Goal: Task Accomplishment & Management: Complete application form

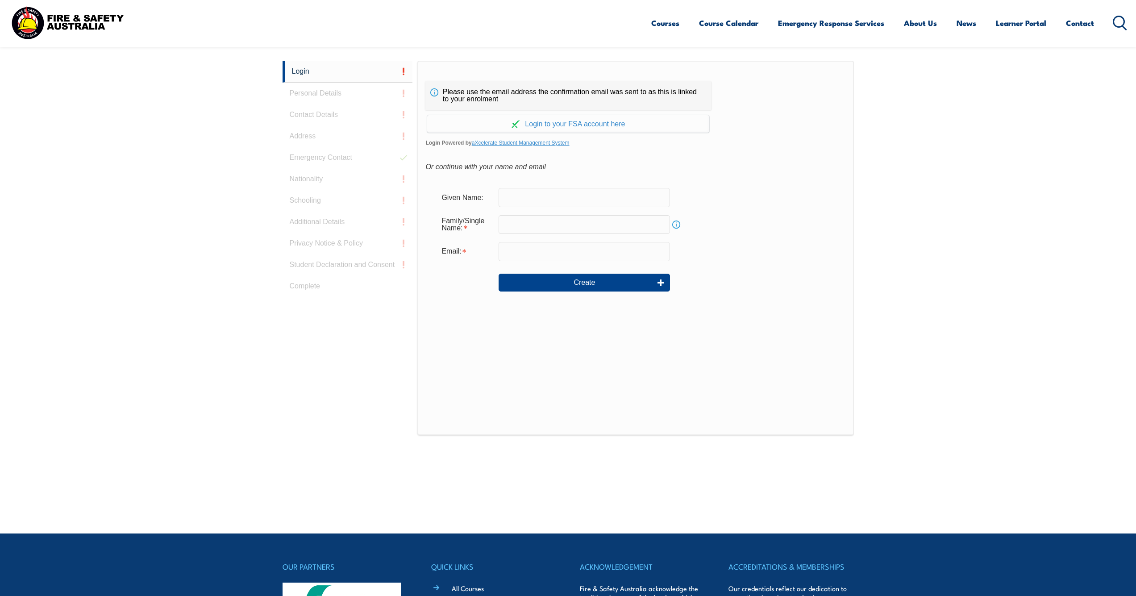
scroll to position [154, 0]
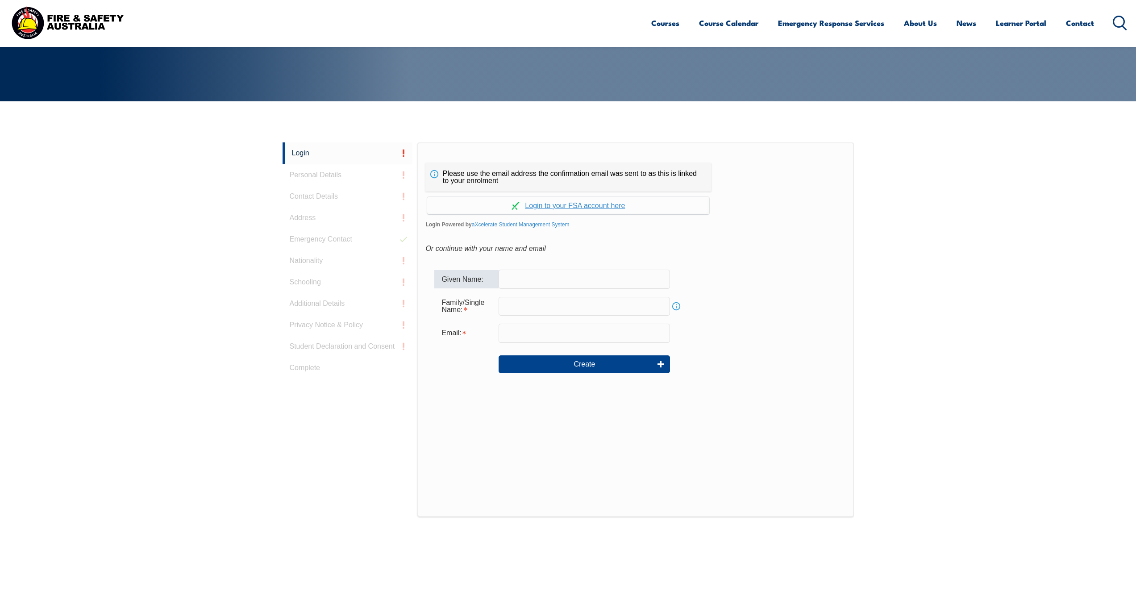
click at [735, 279] on div "Given Name:" at bounding box center [635, 279] width 402 height 19
click at [530, 276] on input "text" at bounding box center [584, 279] width 171 height 19
type input "[PERSON_NAME]"
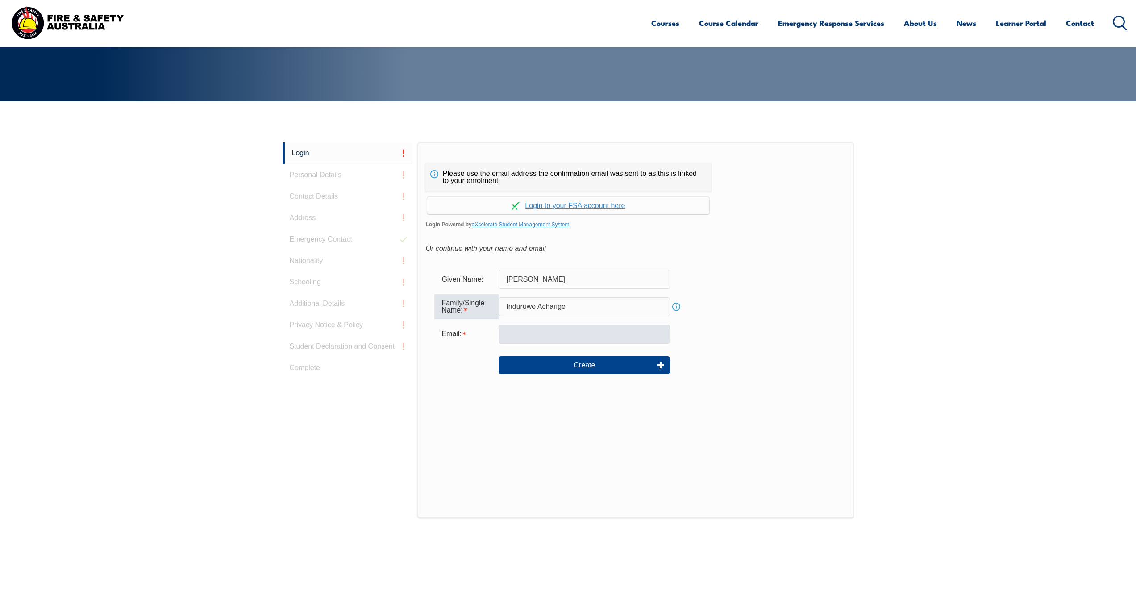
type input "Induruwe Acharige"
type input "[EMAIL_ADDRESS][DOMAIN_NAME]"
click at [775, 283] on div "Given Name: [PERSON_NAME]" at bounding box center [635, 279] width 402 height 19
click at [827, 342] on div "Email: [EMAIL_ADDRESS][DOMAIN_NAME]" at bounding box center [635, 333] width 402 height 19
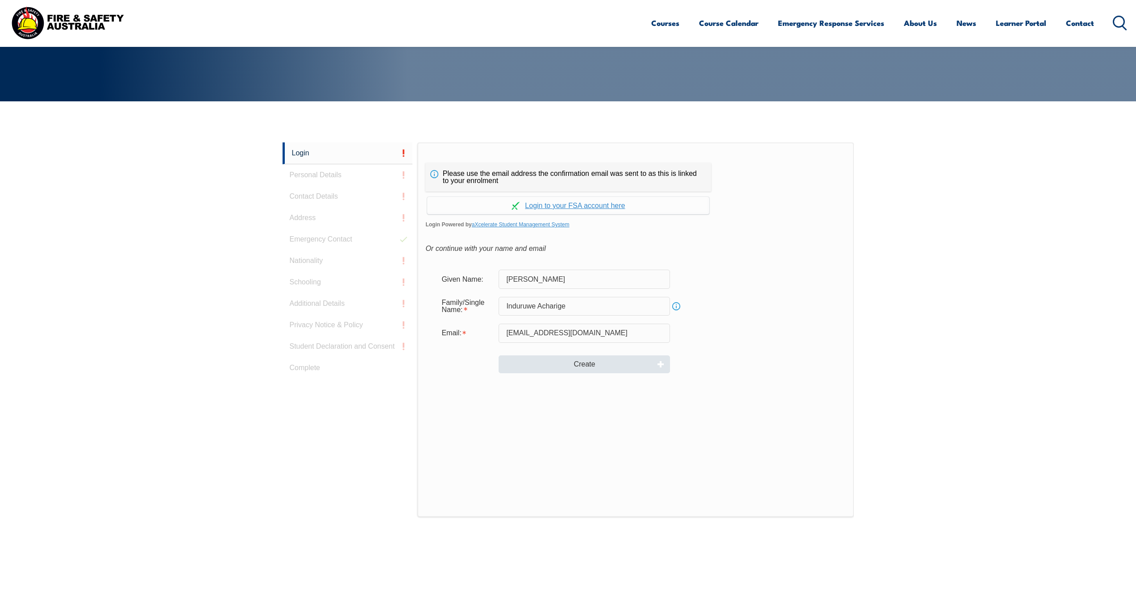
click at [620, 368] on button "Create" at bounding box center [584, 364] width 171 height 18
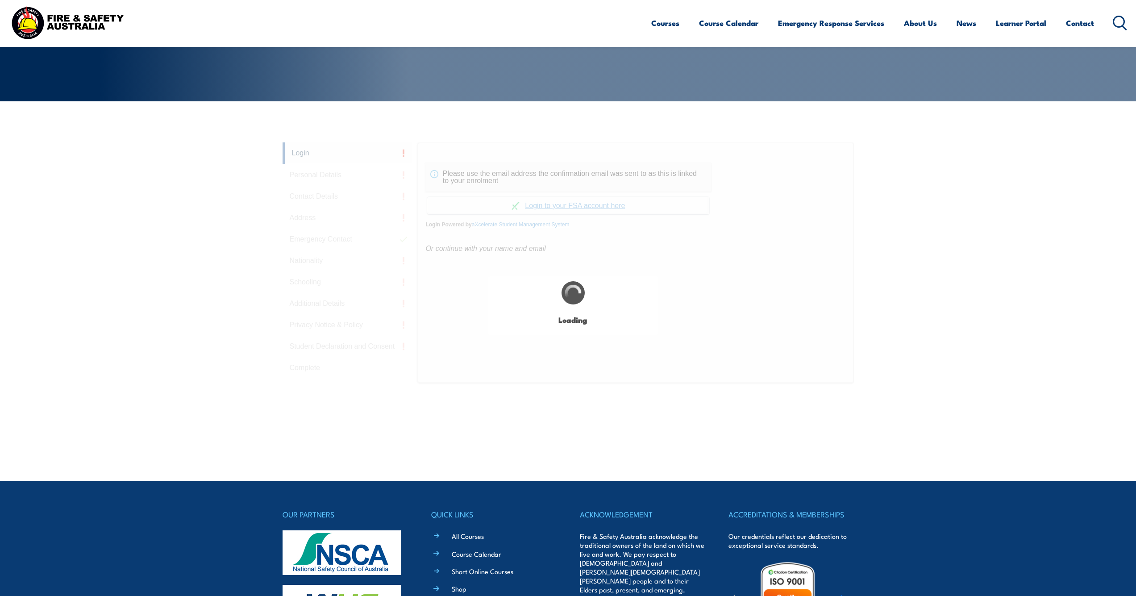
type input "[PERSON_NAME]"
type input "Induruwe Acharige"
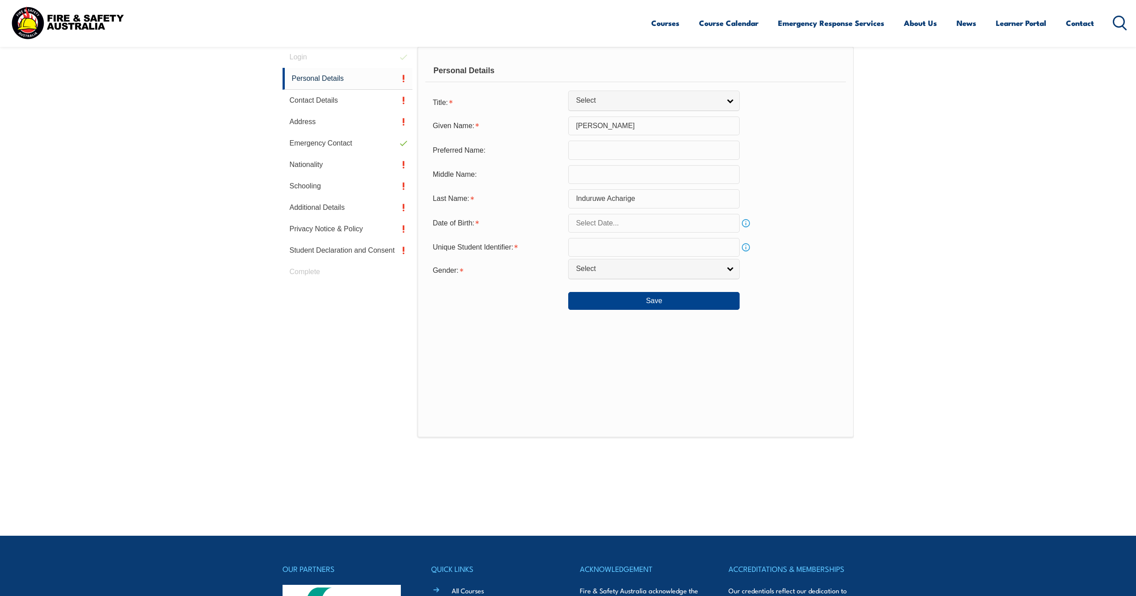
scroll to position [252, 0]
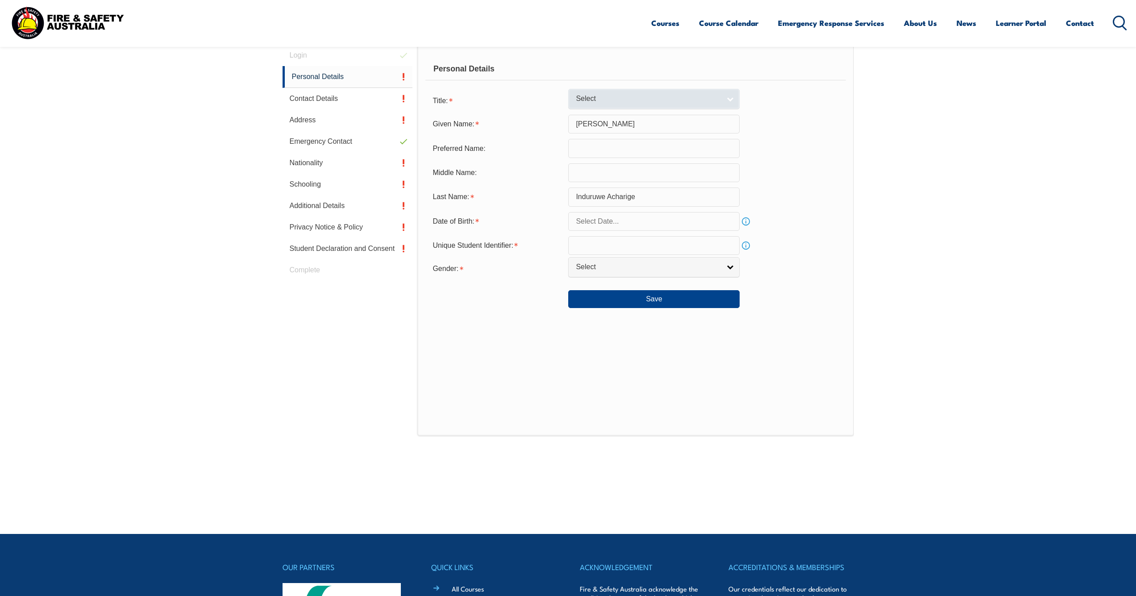
click at [646, 104] on span "Select" at bounding box center [648, 98] width 145 height 9
click at [638, 120] on li "Mr" at bounding box center [654, 113] width 167 height 11
select select "Mr"
click at [614, 157] on input "text" at bounding box center [653, 148] width 171 height 19
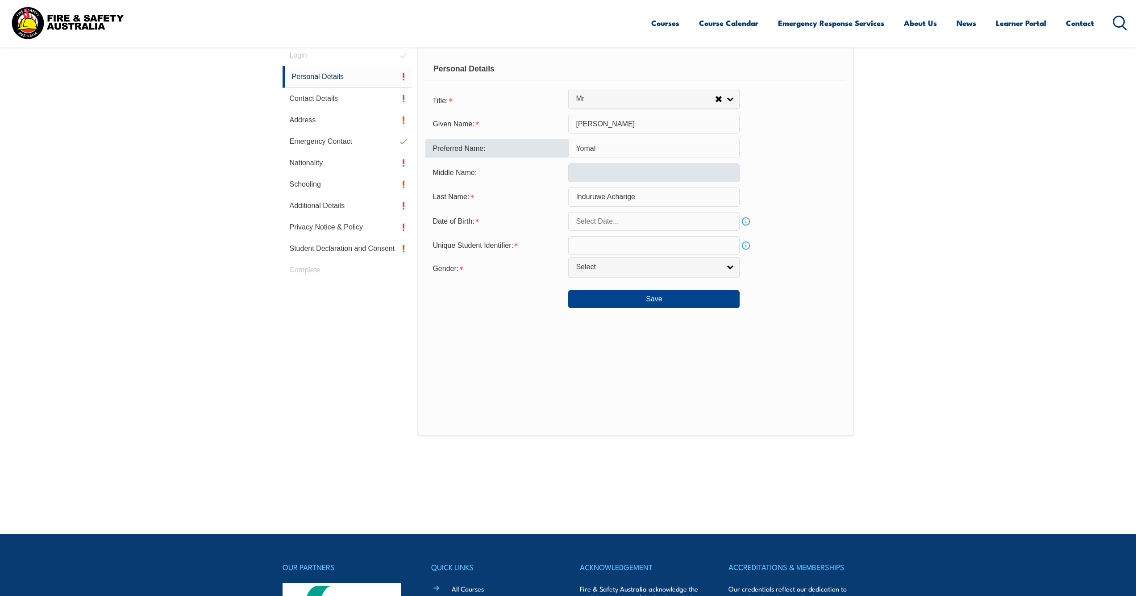
type input "Yomal"
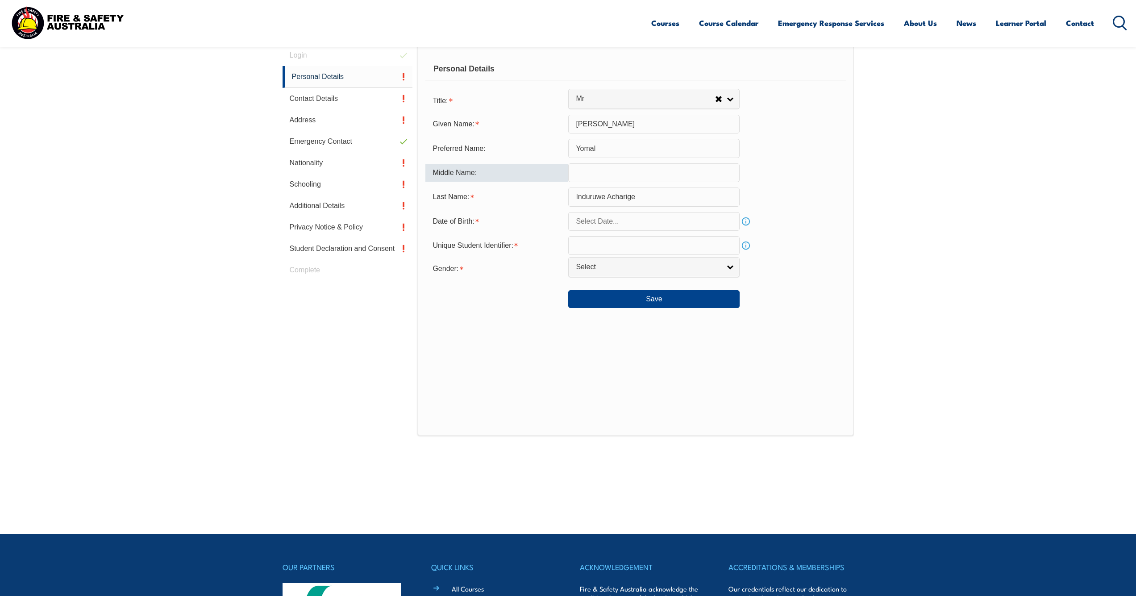
click at [633, 182] on input "text" at bounding box center [653, 172] width 171 height 19
click at [773, 220] on div "Date of Birth: Info" at bounding box center [635, 221] width 420 height 19
click at [642, 173] on input "Dimantha" at bounding box center [653, 172] width 171 height 19
click at [648, 178] on input "Dimantha" at bounding box center [653, 172] width 171 height 19
type input "[PERSON_NAME]"
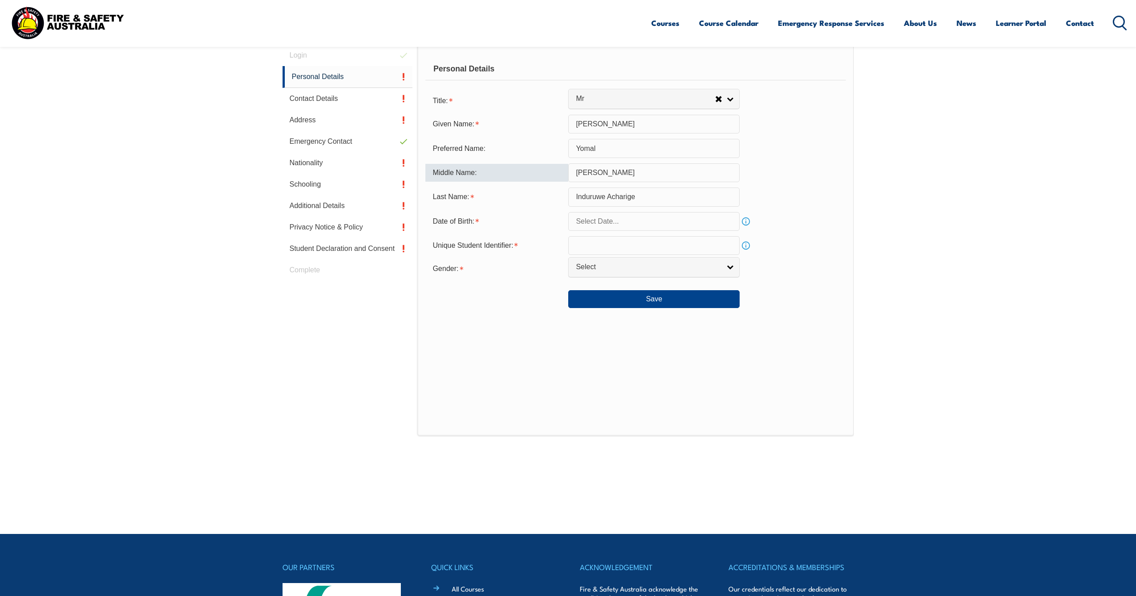
click at [644, 231] on input "text" at bounding box center [653, 221] width 171 height 19
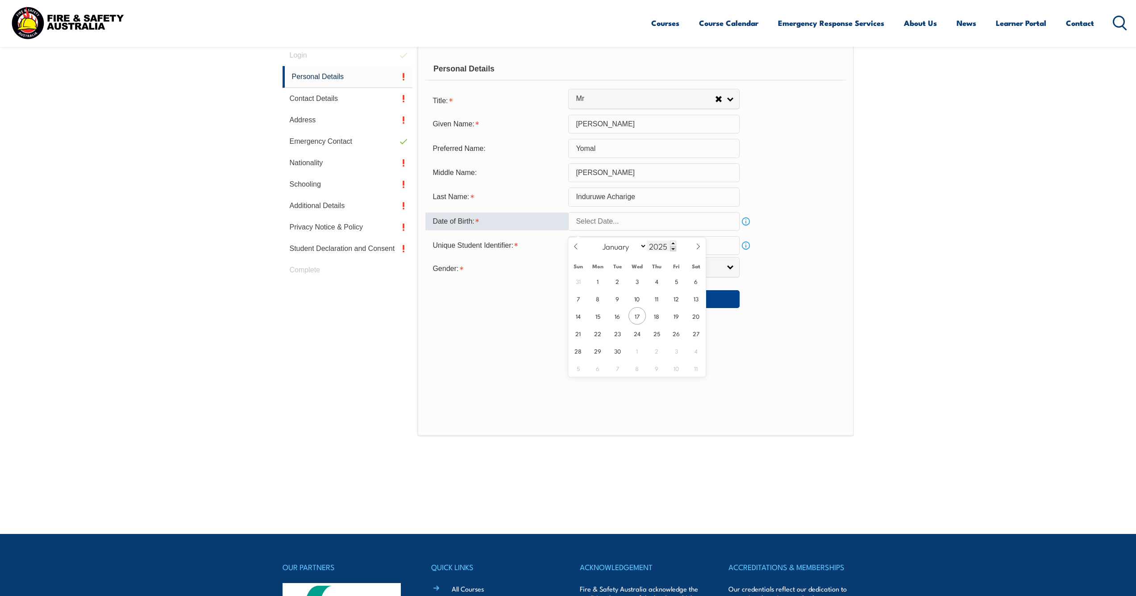
click at [669, 249] on input "2025" at bounding box center [661, 246] width 29 height 11
type input "1997"
select select "11"
click at [635, 354] on span "31" at bounding box center [637, 350] width 17 height 17
type input "[DATE]"
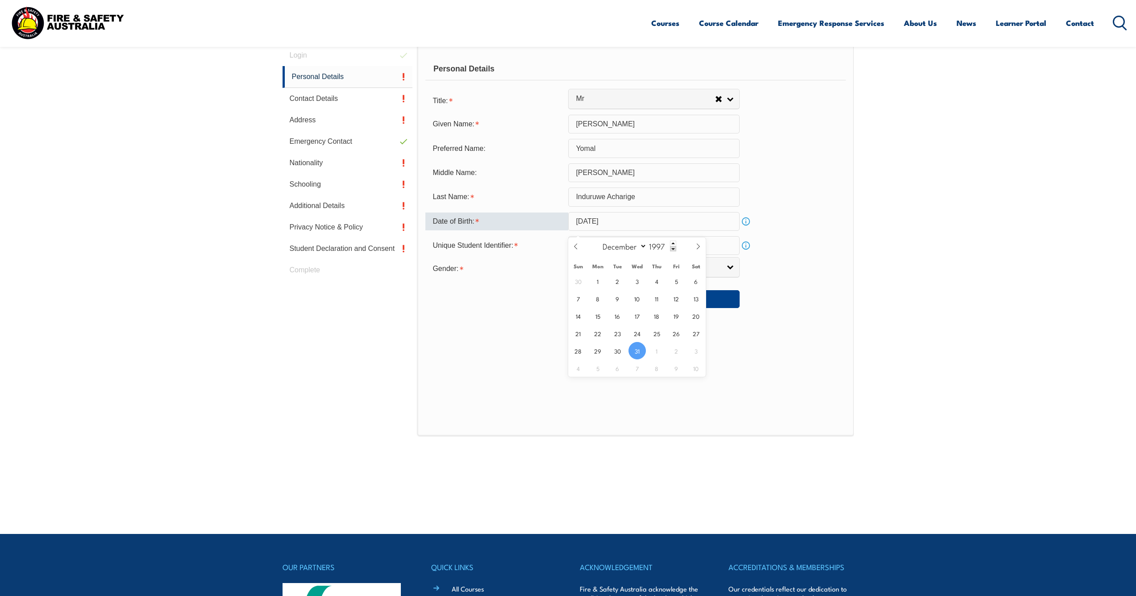
click at [814, 206] on div "Last Name: [PERSON_NAME]" at bounding box center [635, 197] width 420 height 19
click at [658, 250] on input "text" at bounding box center [653, 245] width 171 height 19
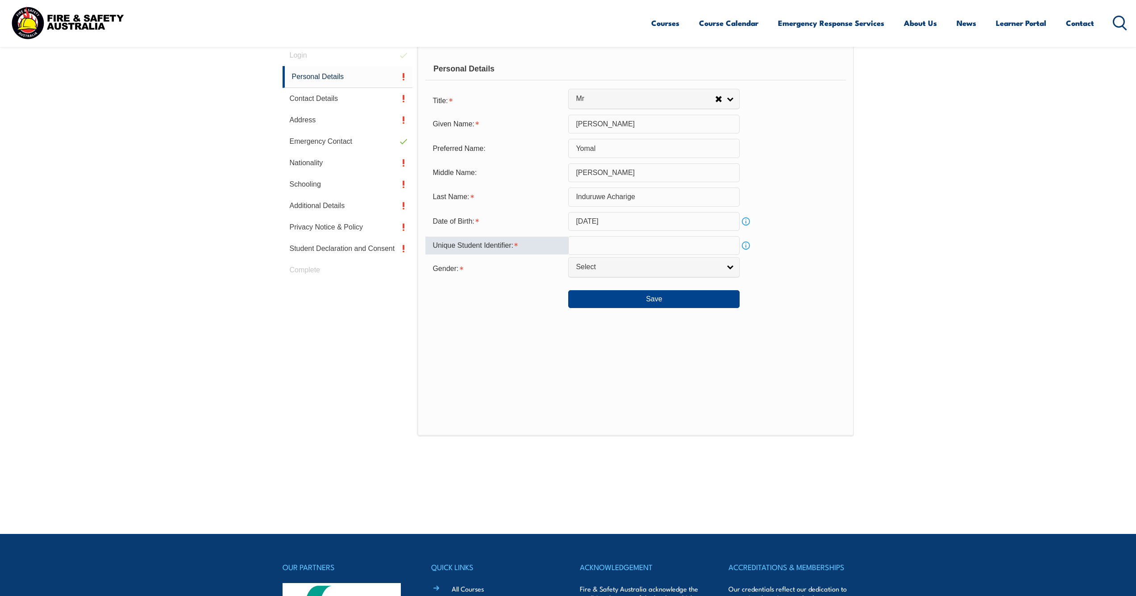
paste input "RAWF75NYVS"
type input "RAWF75NYVS"
click at [835, 255] on div "Unique Student Identifier: RAWF75NYVS Info" at bounding box center [635, 245] width 420 height 19
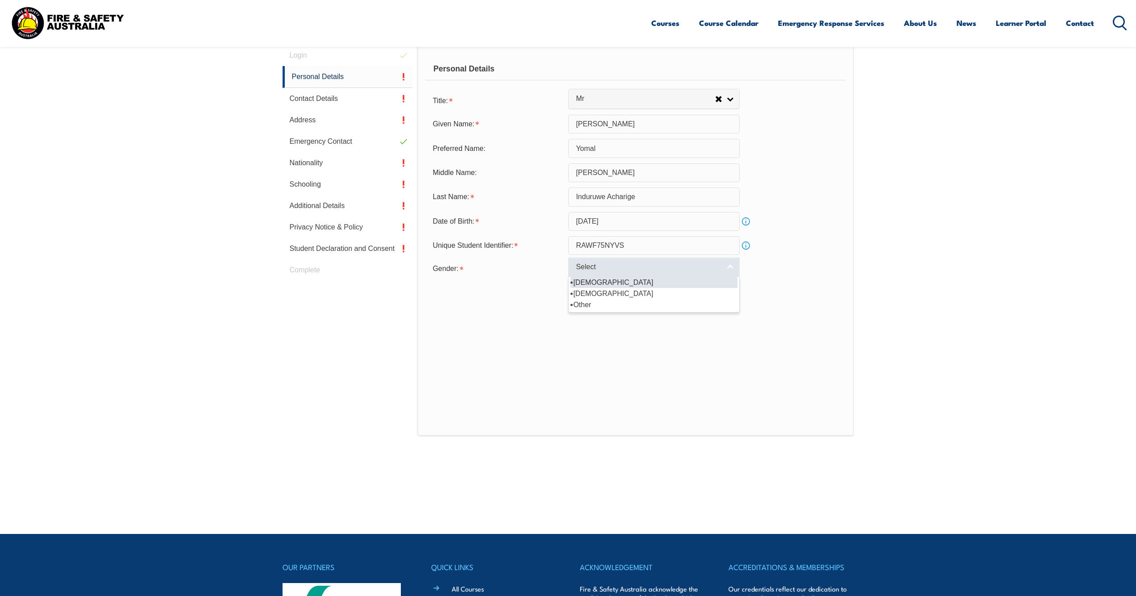
click at [598, 277] on link "Select" at bounding box center [653, 267] width 171 height 20
click at [600, 288] on li "[DEMOGRAPHIC_DATA]" at bounding box center [654, 282] width 167 height 11
select select "M"
click at [527, 308] on div "Save" at bounding box center [635, 295] width 420 height 25
click at [621, 308] on button "Save" at bounding box center [653, 299] width 171 height 18
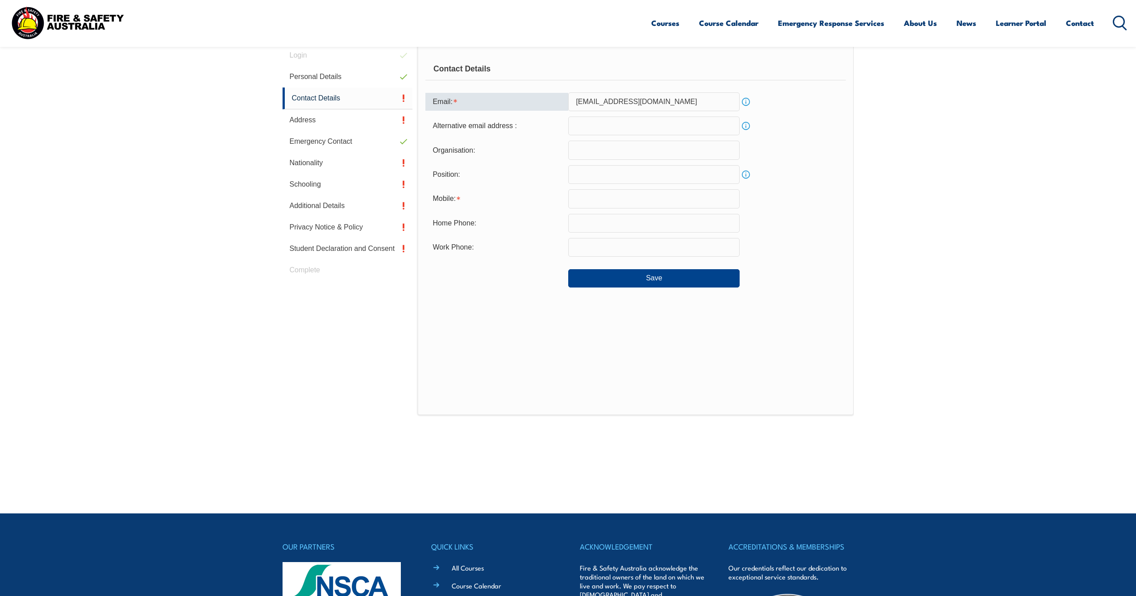
drag, startPoint x: 678, startPoint y: 103, endPoint x: 525, endPoint y: 100, distance: 152.7
click at [616, 133] on input "email" at bounding box center [653, 126] width 171 height 19
paste input "[EMAIL_ADDRESS][DOMAIN_NAME]"
type input "[EMAIL_ADDRESS][DOMAIN_NAME]"
click at [524, 327] on div "Contact Details Email: [EMAIL_ADDRESS][DOMAIN_NAME] Info Alternative email addr…" at bounding box center [635, 230] width 436 height 371
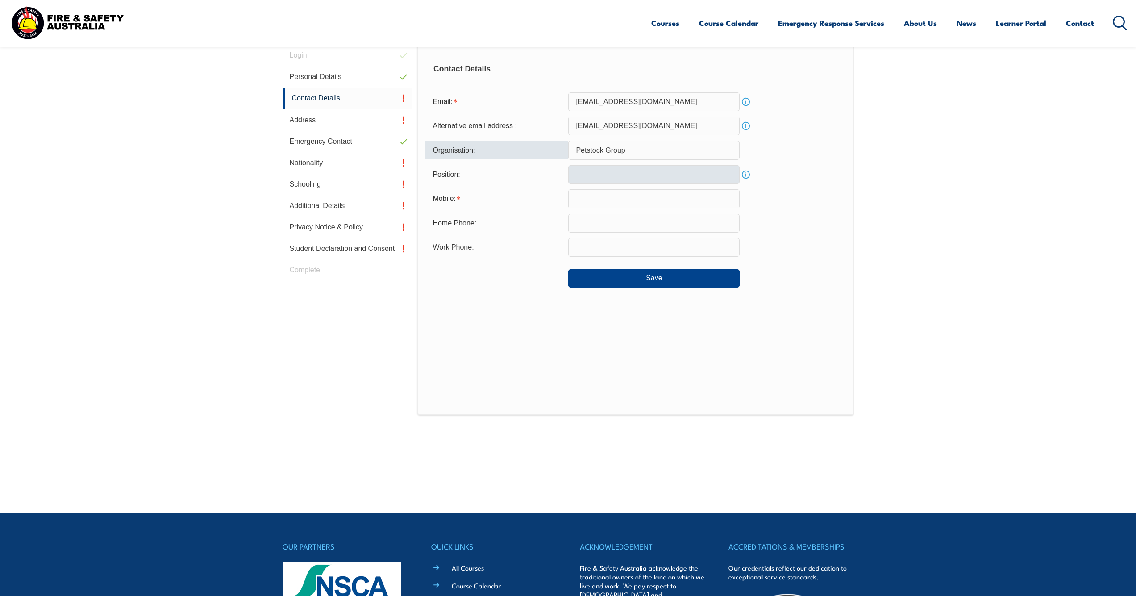
scroll to position [250, 0]
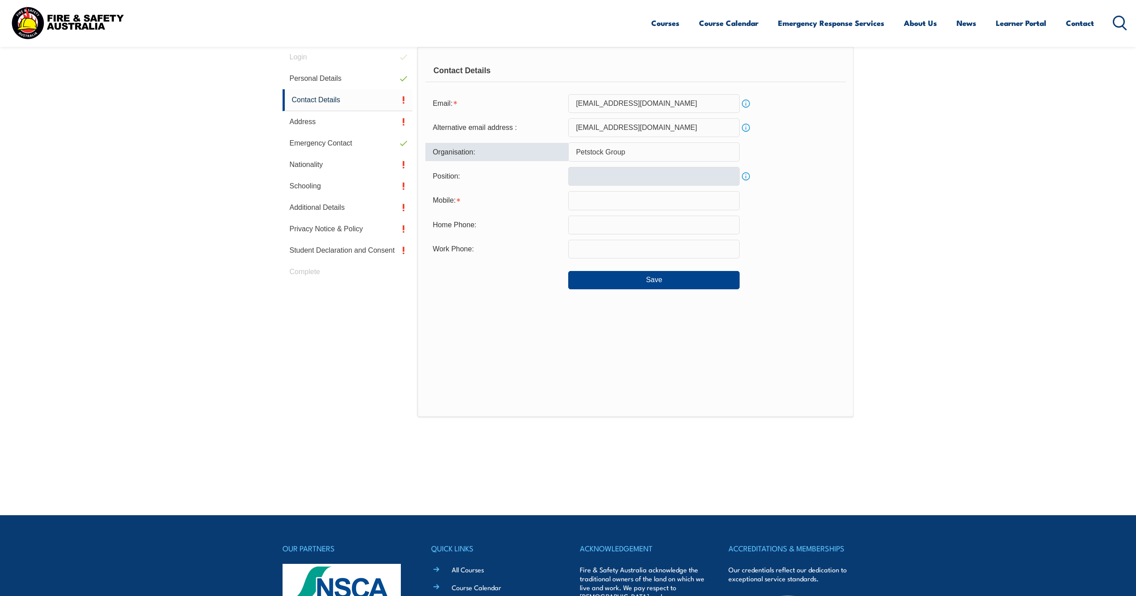
type input "Petstock Group"
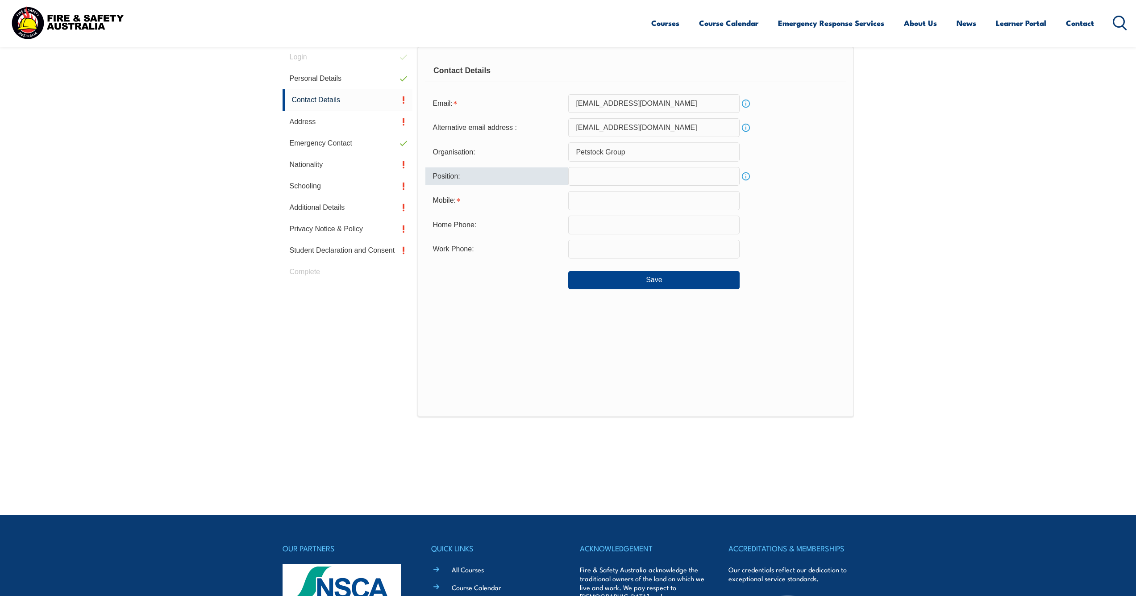
click at [718, 171] on input "text" at bounding box center [653, 176] width 171 height 19
type input "Warehouse Assistance"
drag, startPoint x: 672, startPoint y: 173, endPoint x: 615, endPoint y: 179, distance: 57.9
click at [615, 179] on input "Warehouse Assistance" at bounding box center [653, 176] width 171 height 19
click at [643, 200] on input "text" at bounding box center [653, 200] width 171 height 19
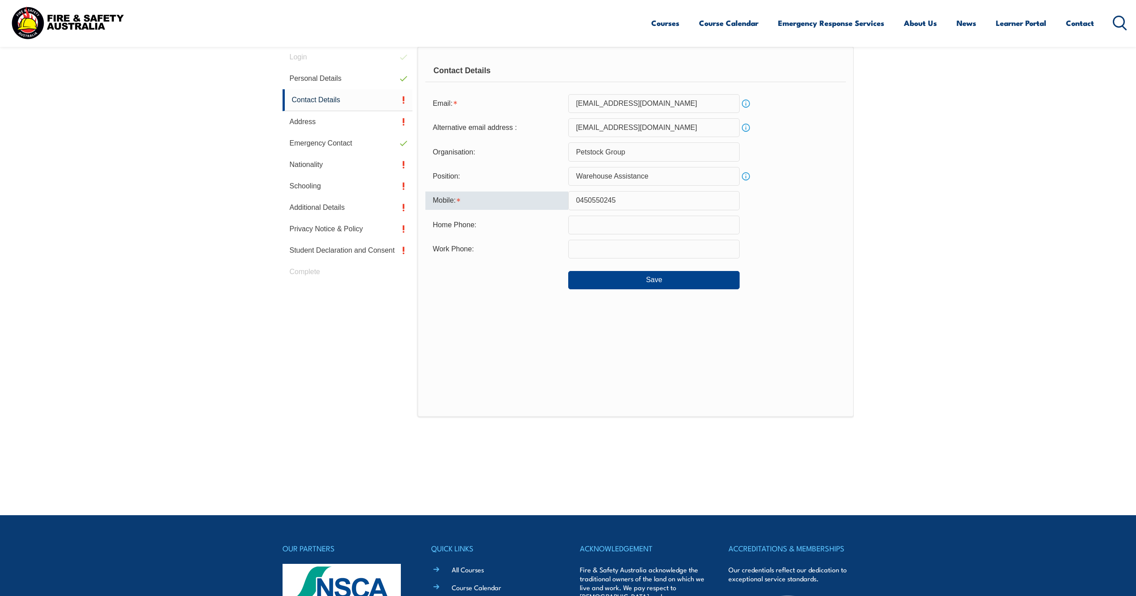
type input "0450550245"
click at [837, 201] on div "Mobile: [PHONE_NUMBER]" at bounding box center [635, 200] width 420 height 19
drag, startPoint x: 700, startPoint y: 204, endPoint x: 484, endPoint y: 188, distance: 216.8
click at [484, 188] on form "Email: [EMAIL_ADDRESS][DOMAIN_NAME] Info Alternative email address : [EMAIL_ADD…" at bounding box center [635, 191] width 420 height 195
paste input "0450550245"
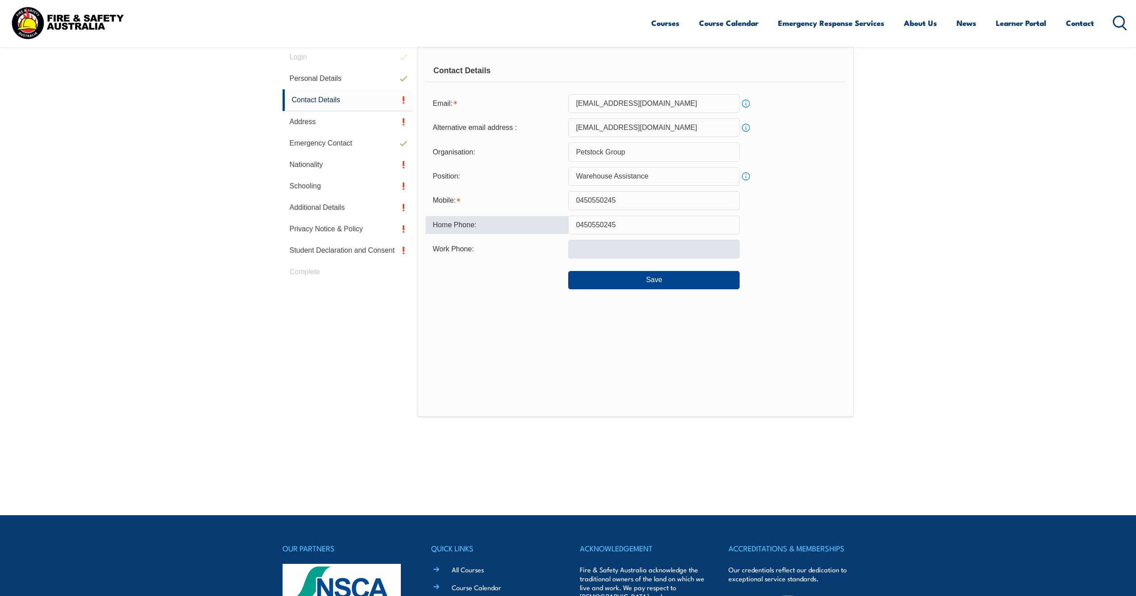
type input "0450550245"
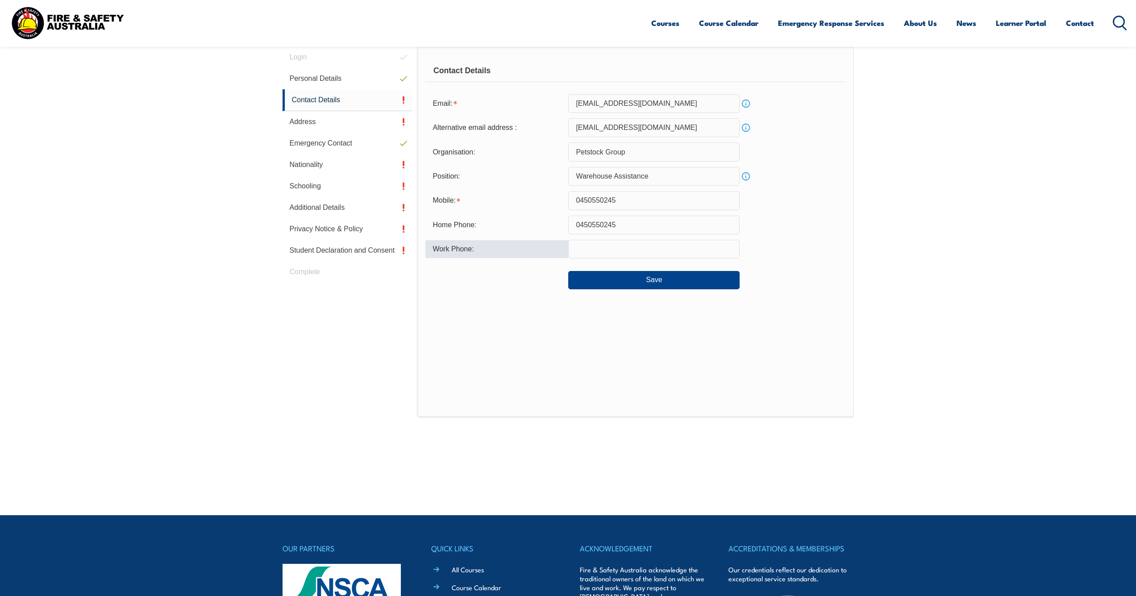
paste input "0450550245"
type input "0450550245"
click at [569, 311] on div "Contact Details Email: [EMAIL_ADDRESS][DOMAIN_NAME] Info Alternative email addr…" at bounding box center [635, 231] width 436 height 371
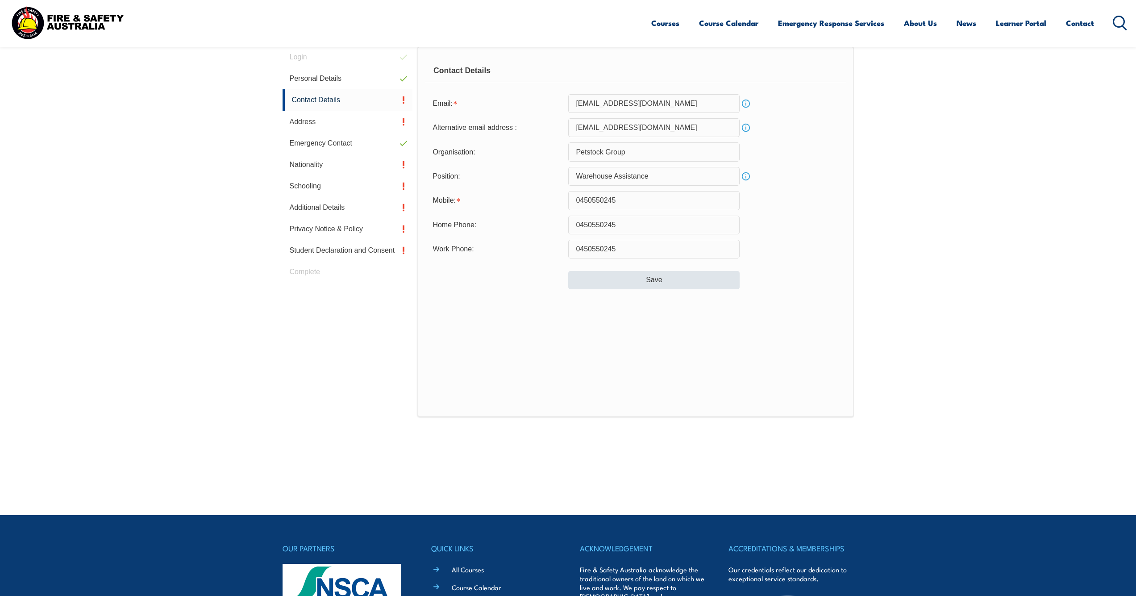
click at [658, 285] on button "Save" at bounding box center [653, 280] width 171 height 18
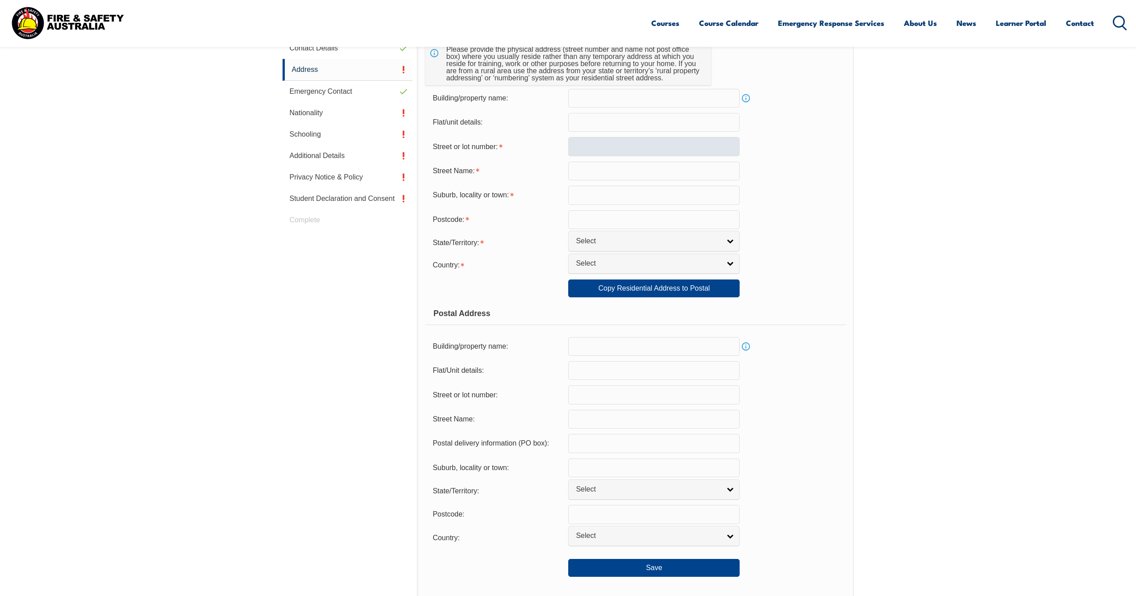
scroll to position [215, 0]
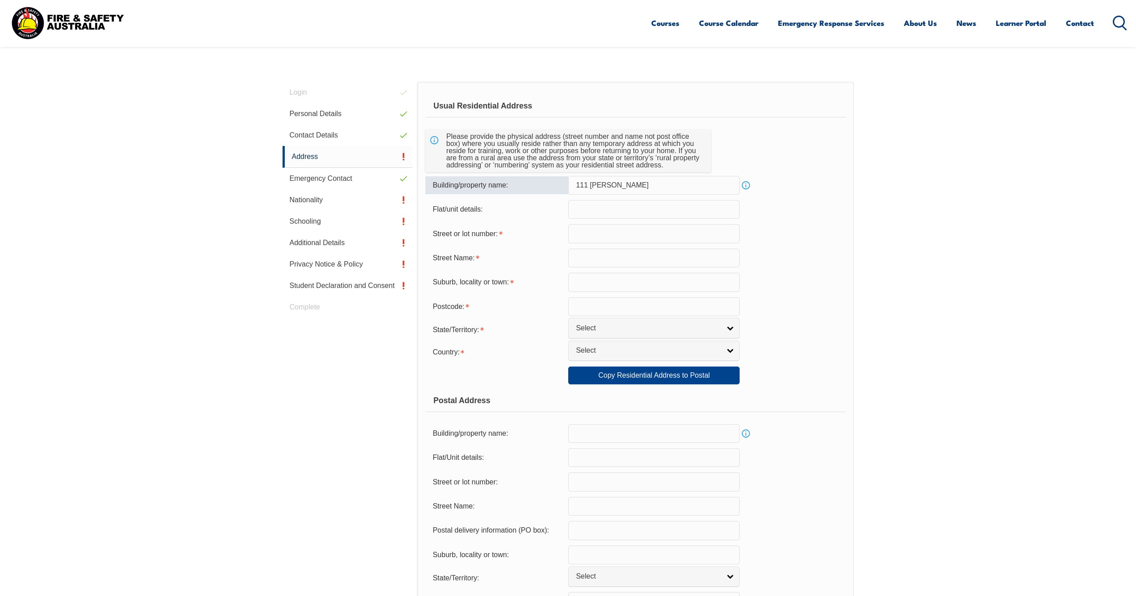
paste input "boulevard"
type input "[STREET_ADDRESS][PERSON_NAME]"
drag, startPoint x: 655, startPoint y: 189, endPoint x: 499, endPoint y: 175, distance: 157.3
click at [499, 175] on form "Usual Residential Address Please provide the physical address (street number an…" at bounding box center [635, 379] width 420 height 569
paste input "[STREET_ADDRESS][PERSON_NAME]"
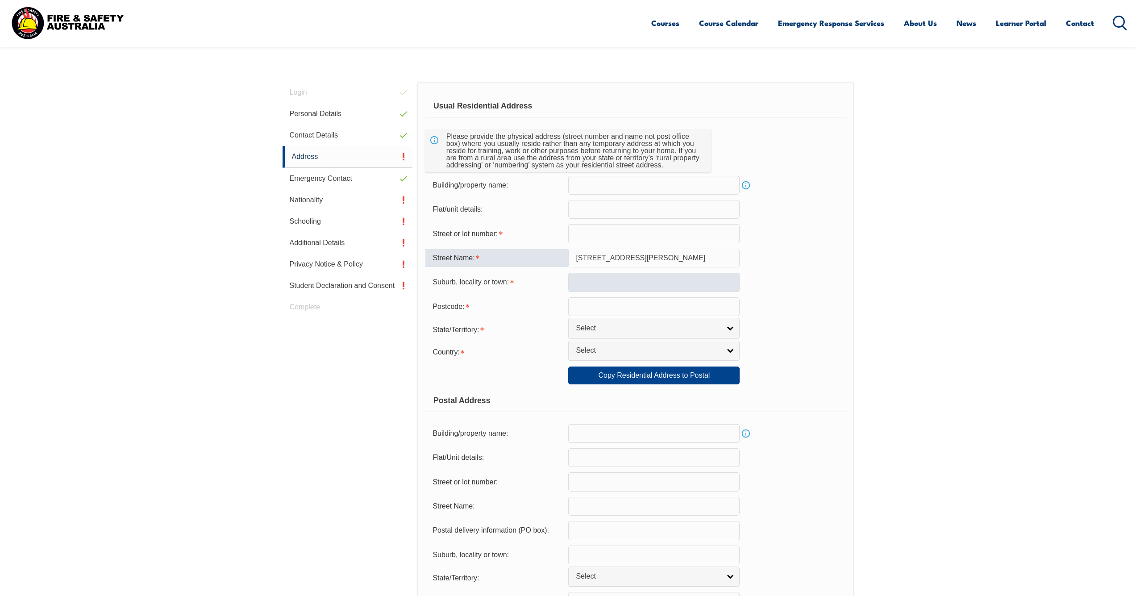
type input "[STREET_ADDRESS][PERSON_NAME]"
type input "Werribee"
click at [794, 338] on div "State/Territory: [GEOGRAPHIC_DATA] [GEOGRAPHIC_DATA] [GEOGRAPHIC_DATA] [GEOGRAP…" at bounding box center [635, 329] width 420 height 17
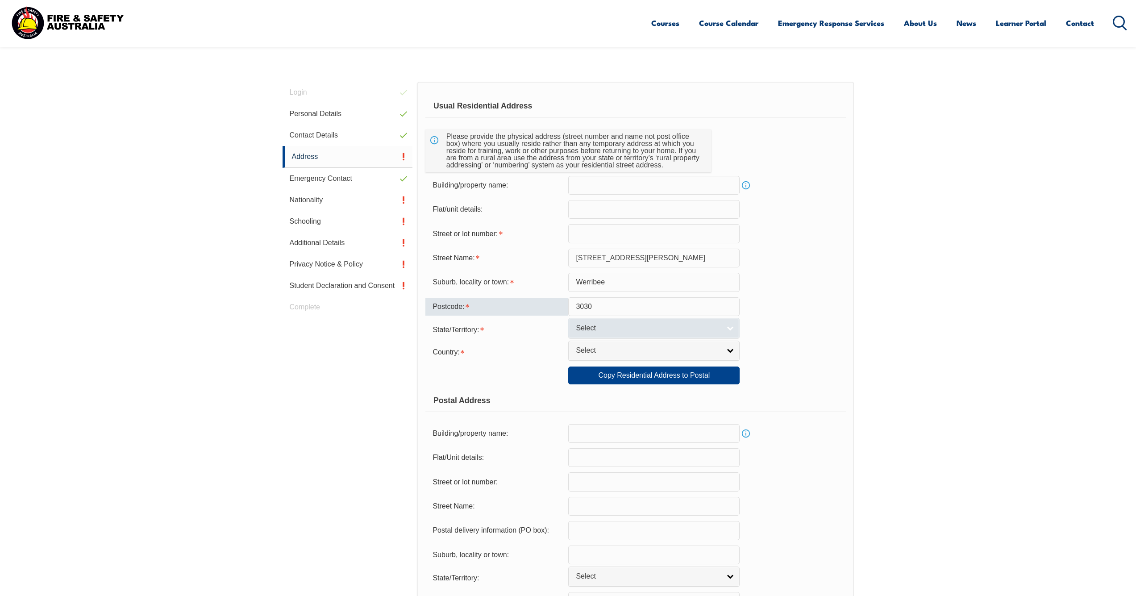
type input "3030"
click at [664, 333] on span "Select" at bounding box center [648, 328] width 145 height 9
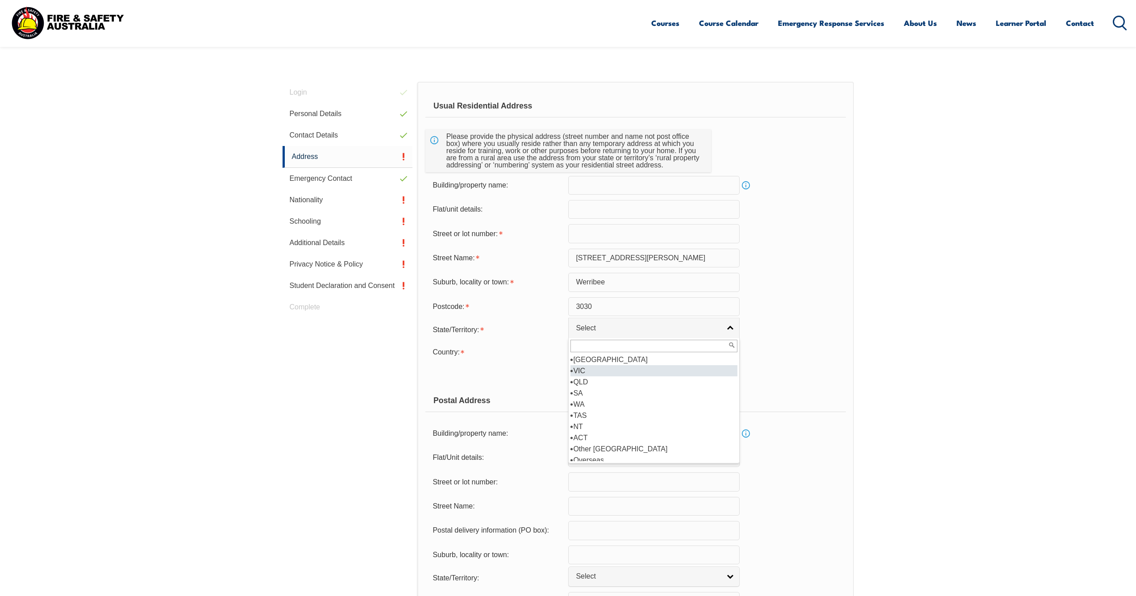
click at [643, 376] on li "VIC" at bounding box center [654, 370] width 167 height 11
select select "VIC"
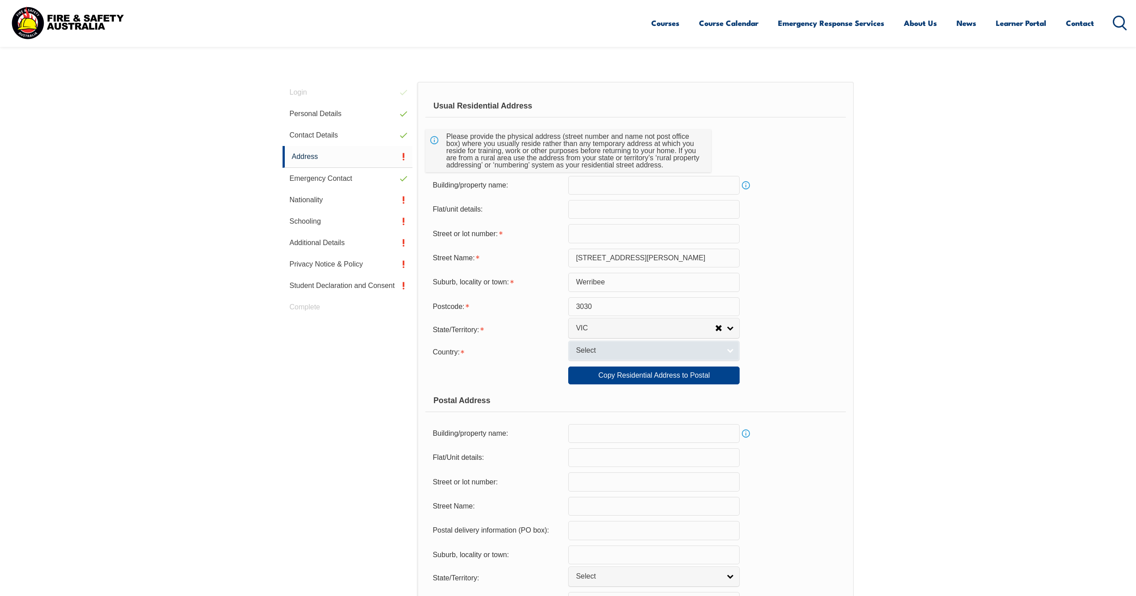
click at [626, 355] on span "Select" at bounding box center [648, 350] width 145 height 9
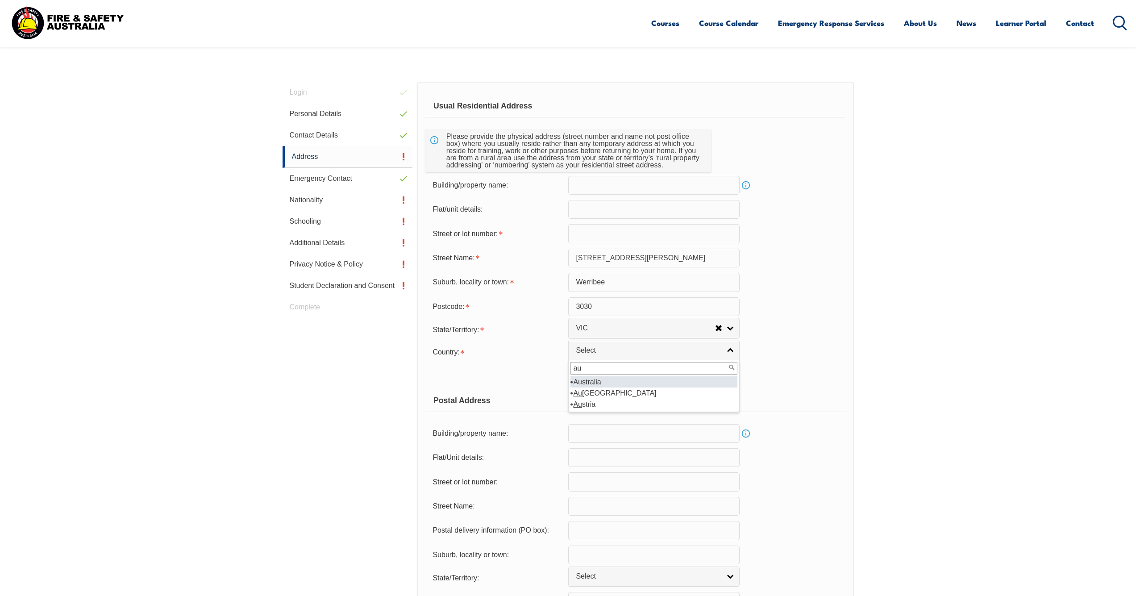
type input "au"
click at [619, 388] on li "Au stralia" at bounding box center [654, 381] width 167 height 11
select select "1101"
click at [649, 384] on link "Copy Residential Address to Postal" at bounding box center [653, 376] width 171 height 18
type input "[STREET_ADDRESS][PERSON_NAME]"
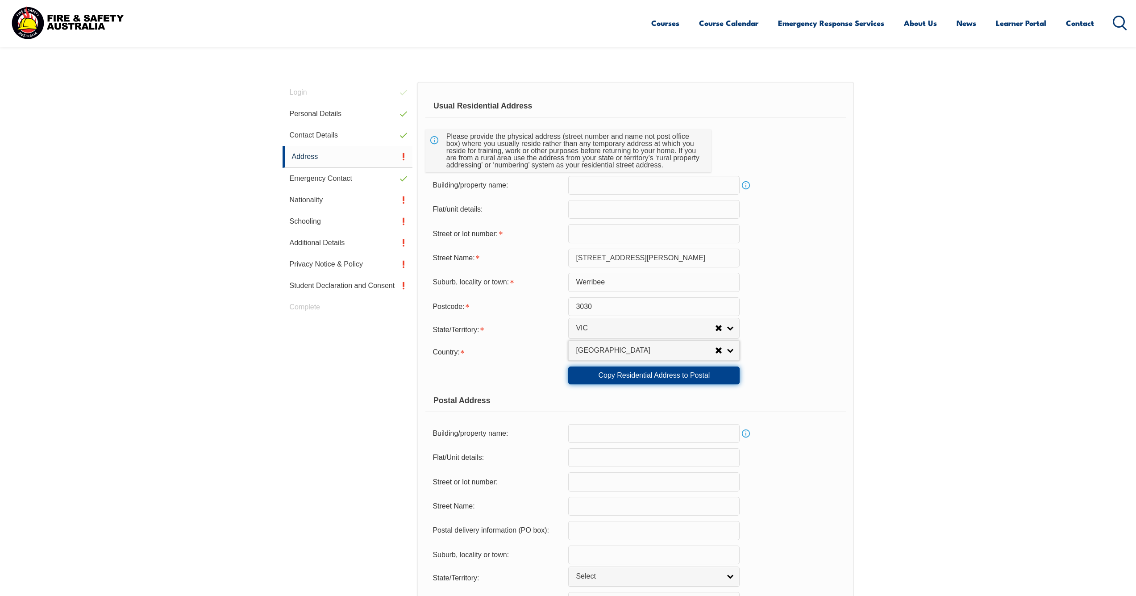
type input "Werribee"
select select "VIC"
type input "3030"
select select "1101"
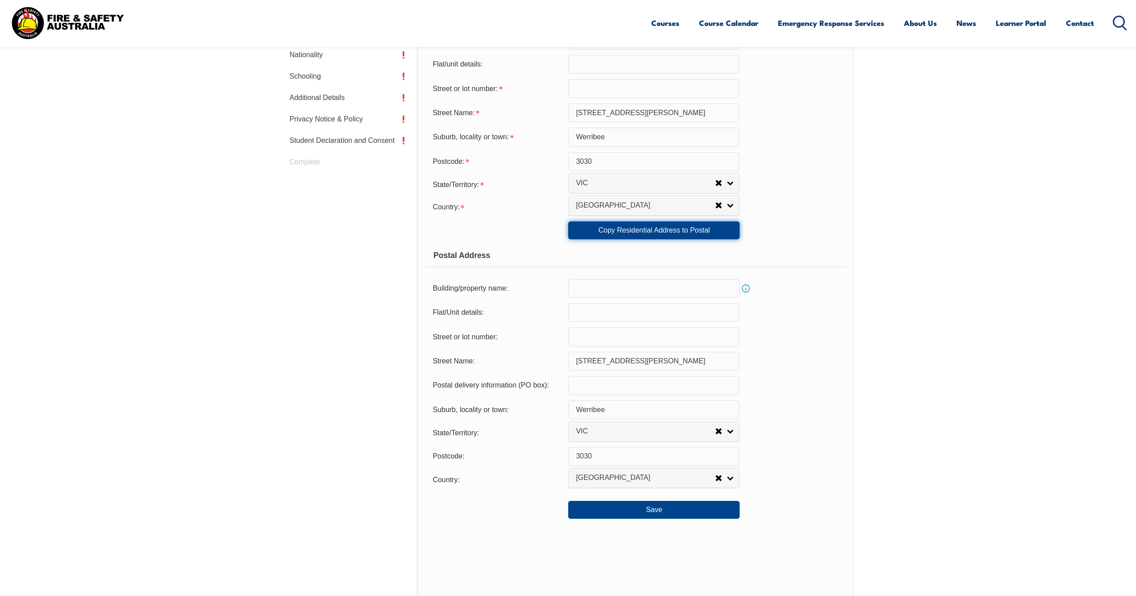
scroll to position [459, 0]
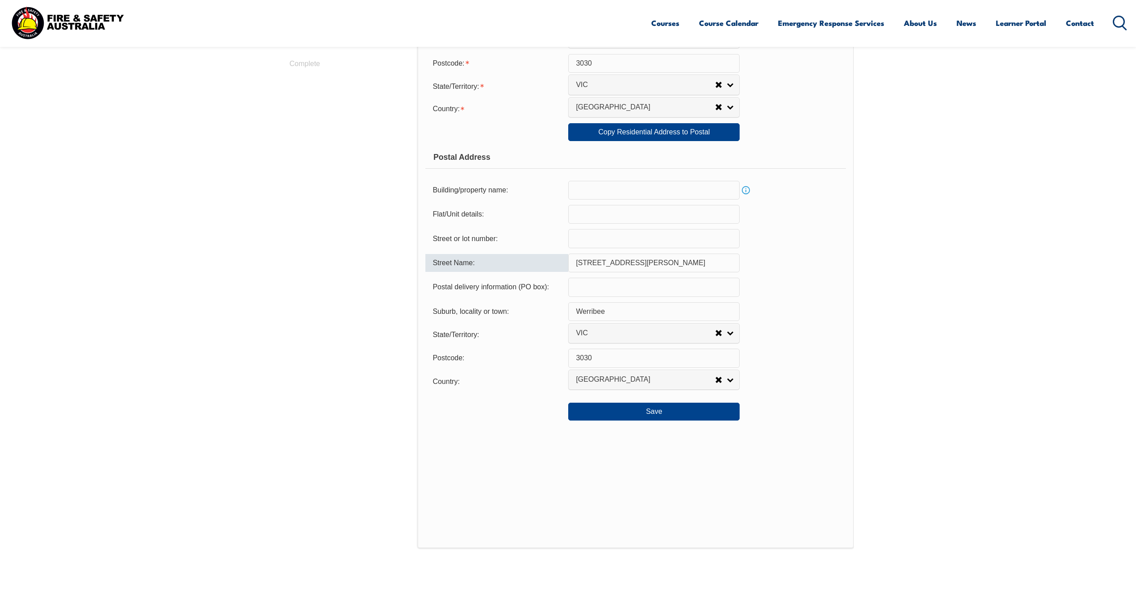
drag, startPoint x: 588, startPoint y: 279, endPoint x: 569, endPoint y: 276, distance: 19.5
click at [592, 272] on input "[STREET_ADDRESS][PERSON_NAME]" at bounding box center [653, 263] width 171 height 19
click at [590, 272] on input "[STREET_ADDRESS][PERSON_NAME]" at bounding box center [653, 263] width 171 height 19
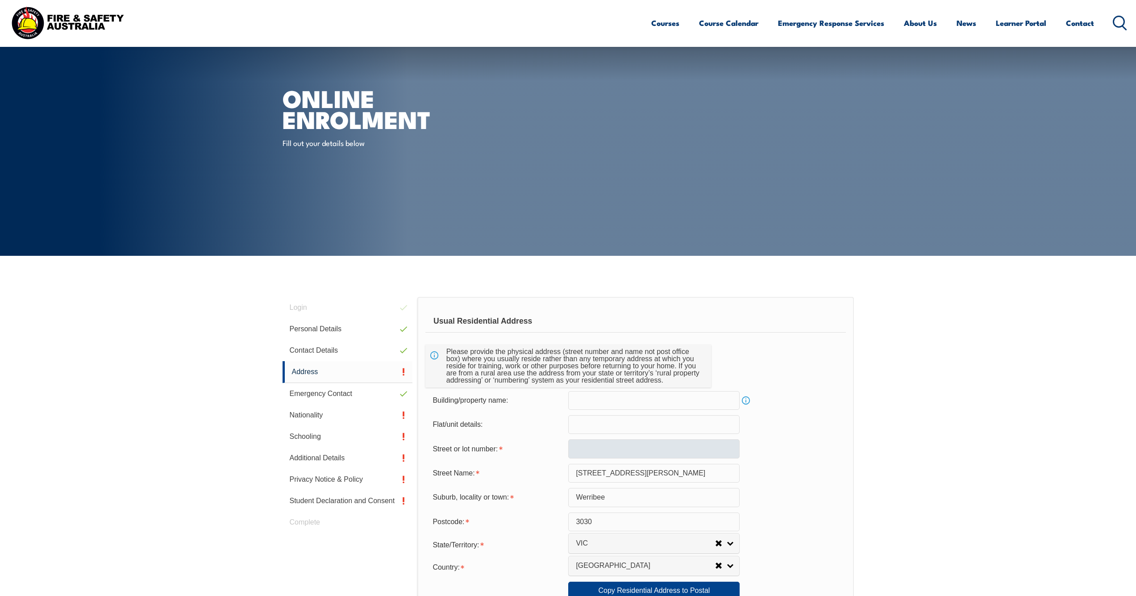
scroll to position [201, 0]
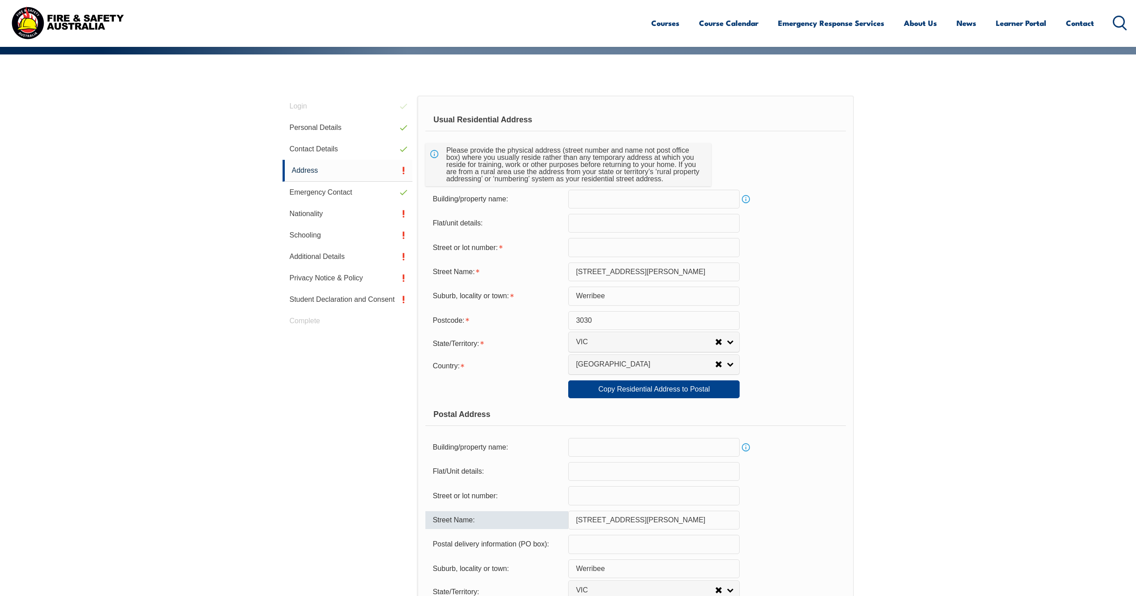
click at [589, 269] on input "[STREET_ADDRESS][PERSON_NAME]" at bounding box center [653, 272] width 171 height 19
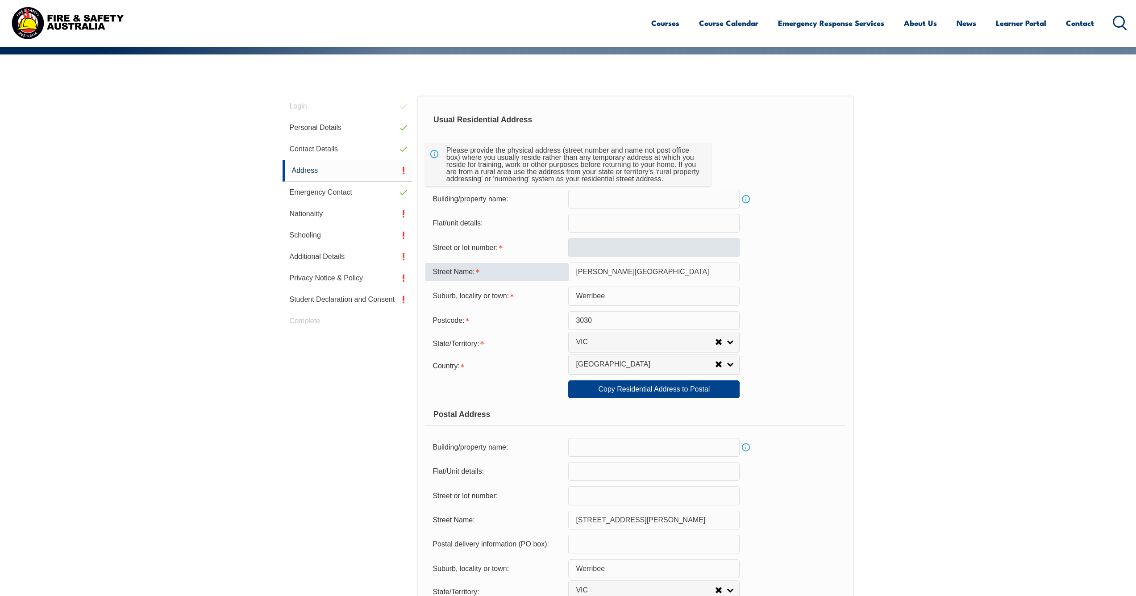
type input "[PERSON_NAME][GEOGRAPHIC_DATA]"
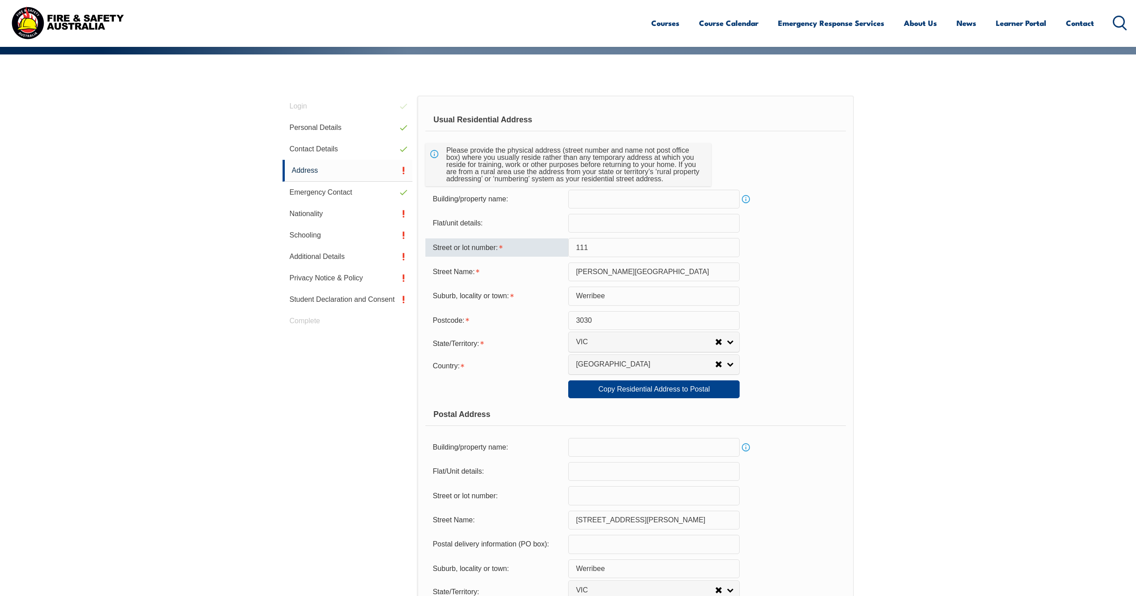
type input "111"
click at [826, 317] on div "Postcode: 3030" at bounding box center [635, 320] width 420 height 19
click at [719, 398] on link "Copy Residential Address to Postal" at bounding box center [653, 389] width 171 height 18
type input "111"
type input "[PERSON_NAME][GEOGRAPHIC_DATA]"
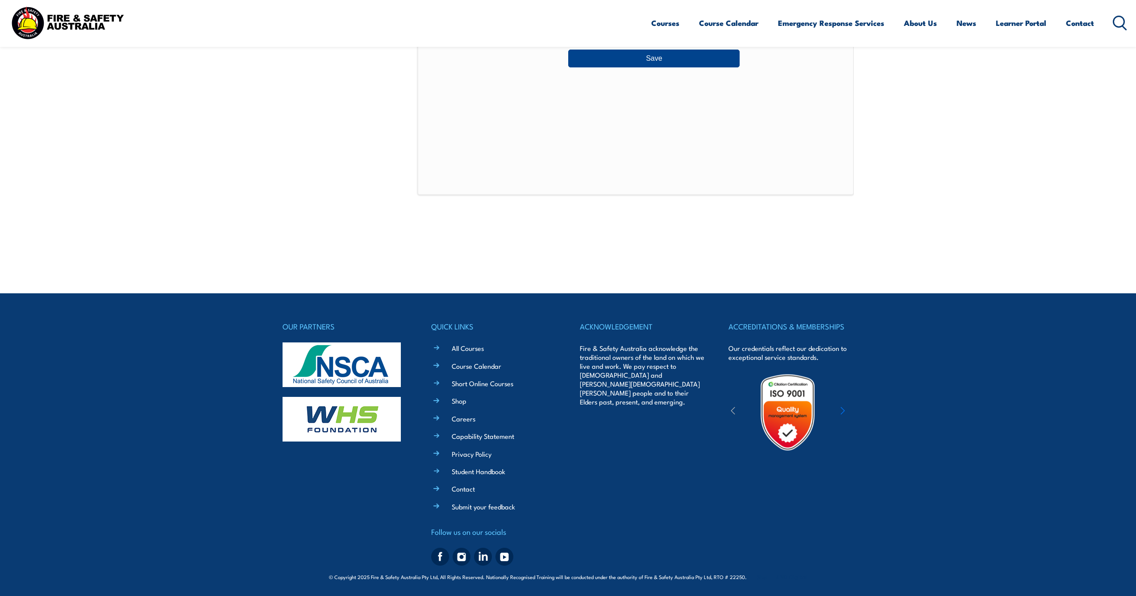
scroll to position [376, 0]
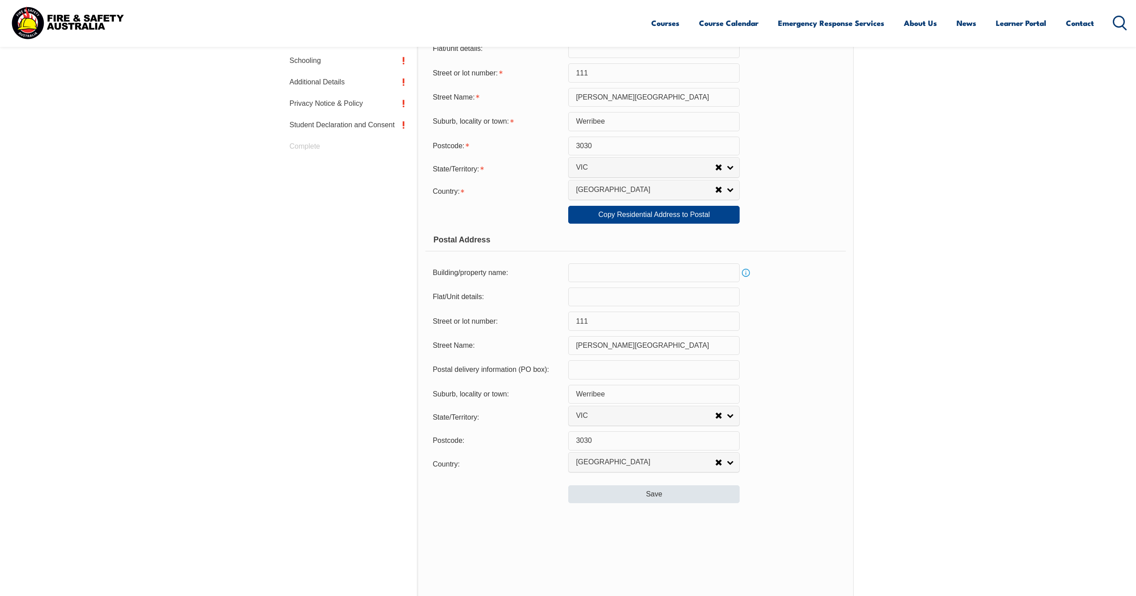
click at [642, 503] on button "Save" at bounding box center [653, 494] width 171 height 18
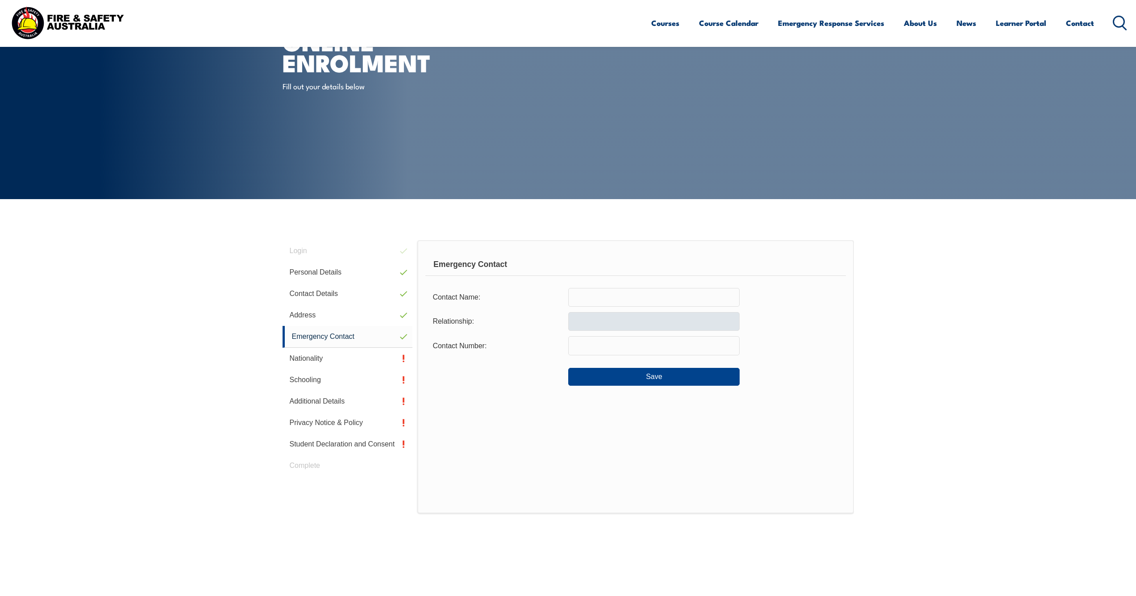
scroll to position [73, 0]
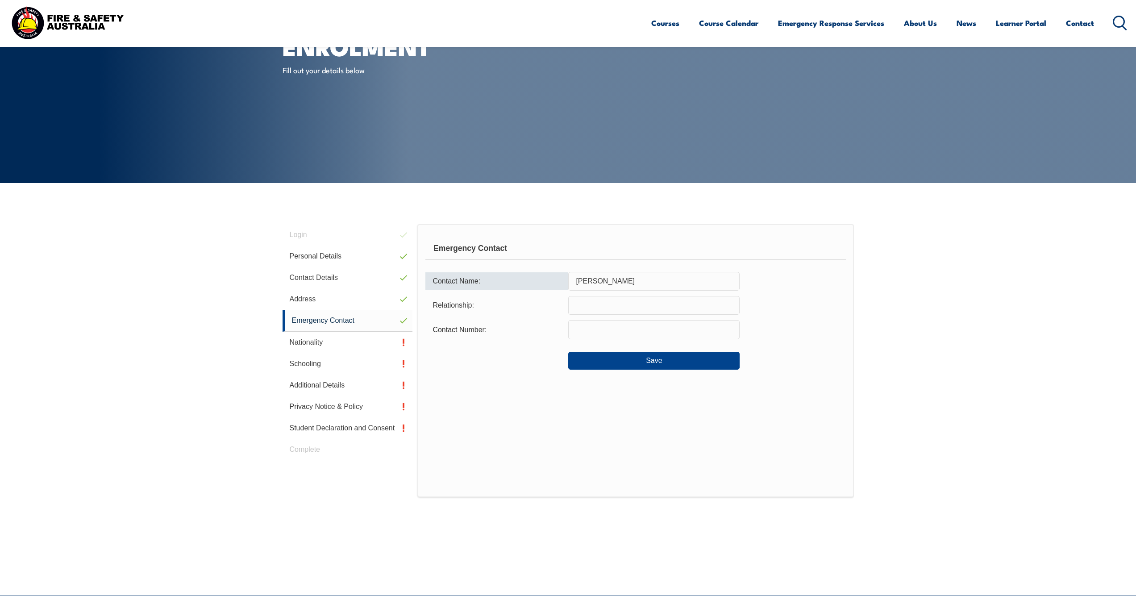
type input "[PERSON_NAME]"
type input "Sibling"
click at [666, 418] on div "Emergency Contact Contact Name: [PERSON_NAME] Relationship: Sibling Contact Num…" at bounding box center [635, 360] width 436 height 273
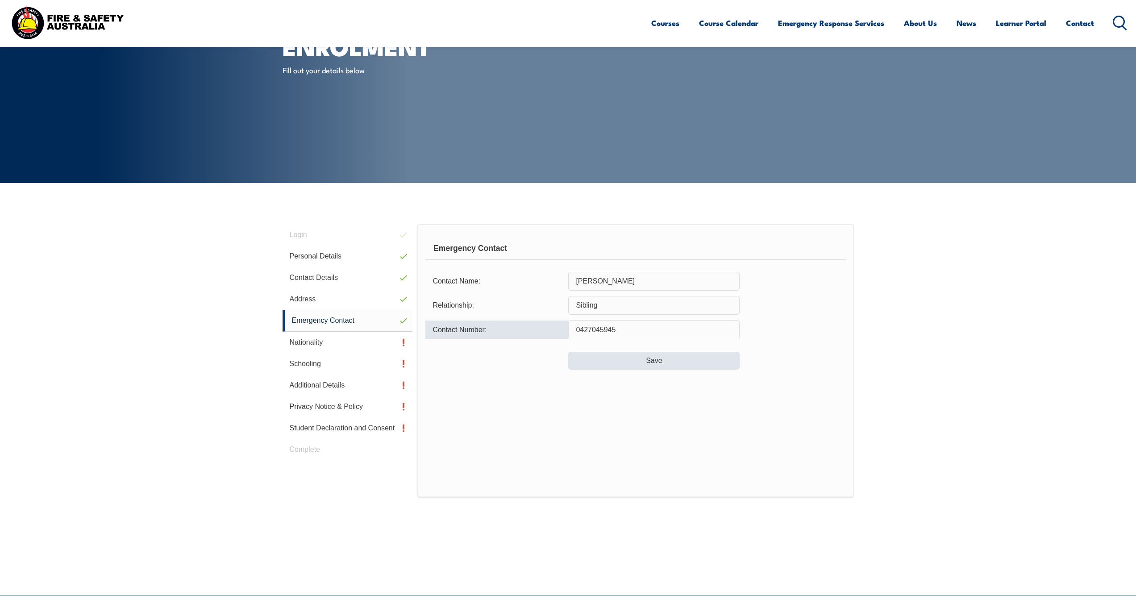
type input "0427045945"
click at [614, 363] on button "Save" at bounding box center [653, 361] width 171 height 18
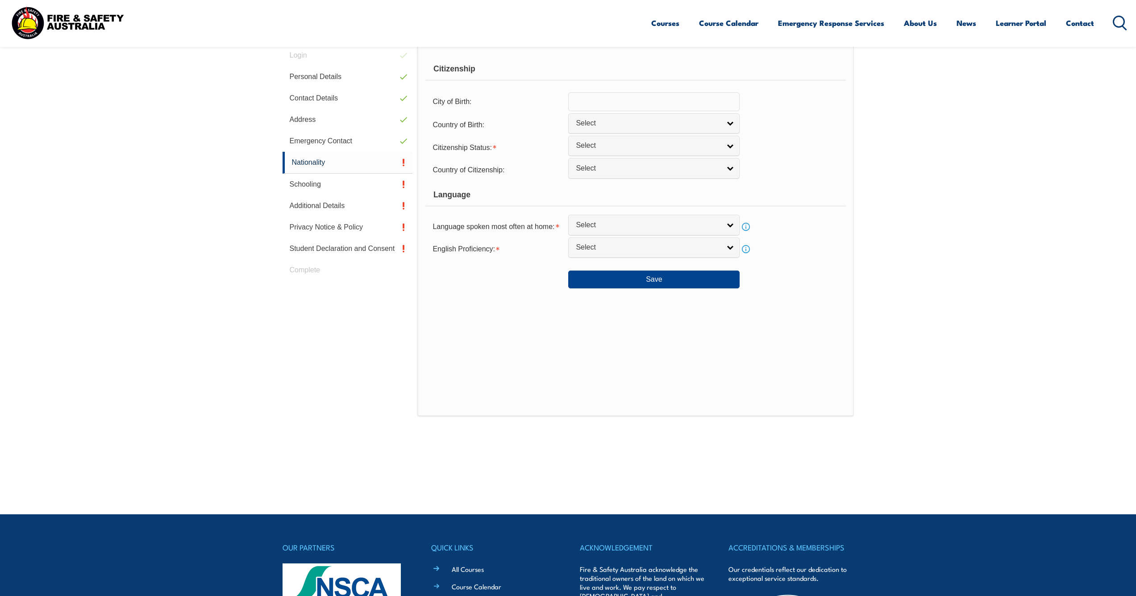
scroll to position [231, 0]
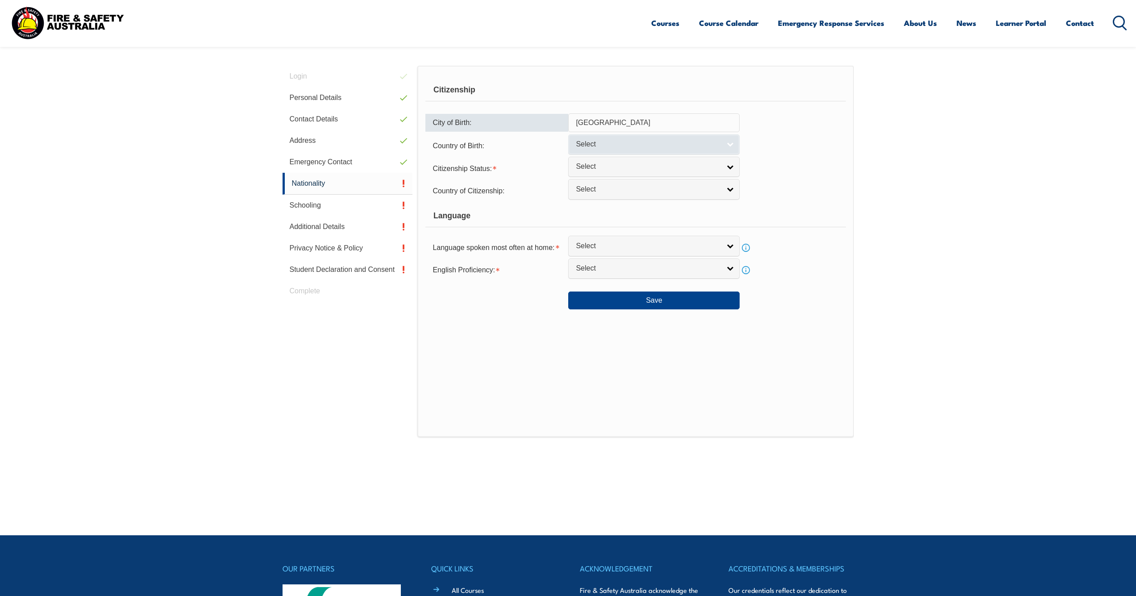
type input "[GEOGRAPHIC_DATA]"
click at [722, 150] on link "Select" at bounding box center [653, 144] width 171 height 20
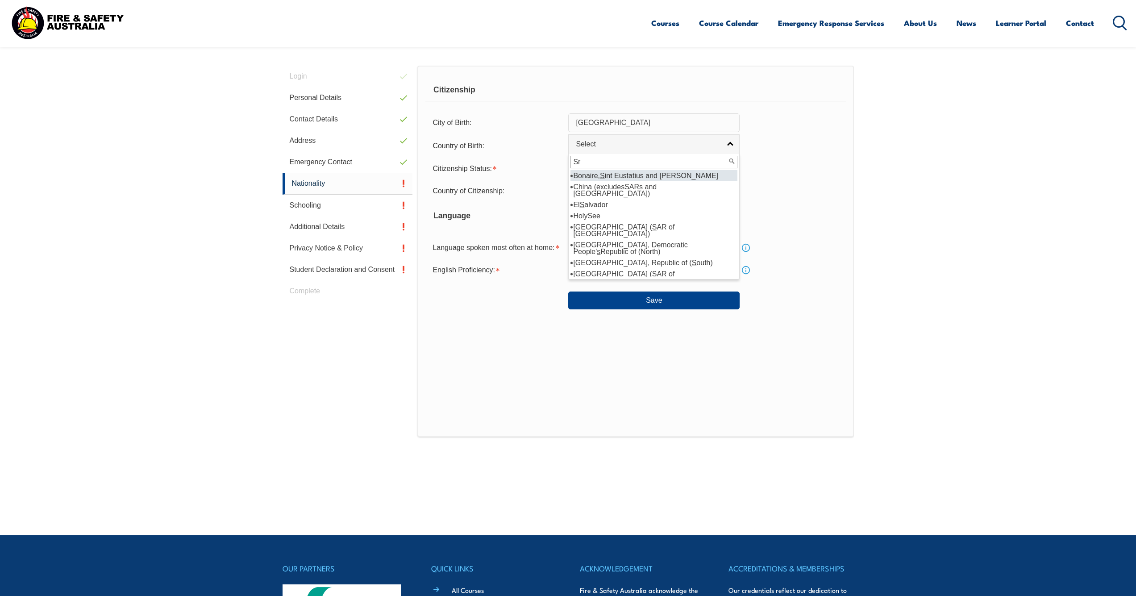
type input "Sri"
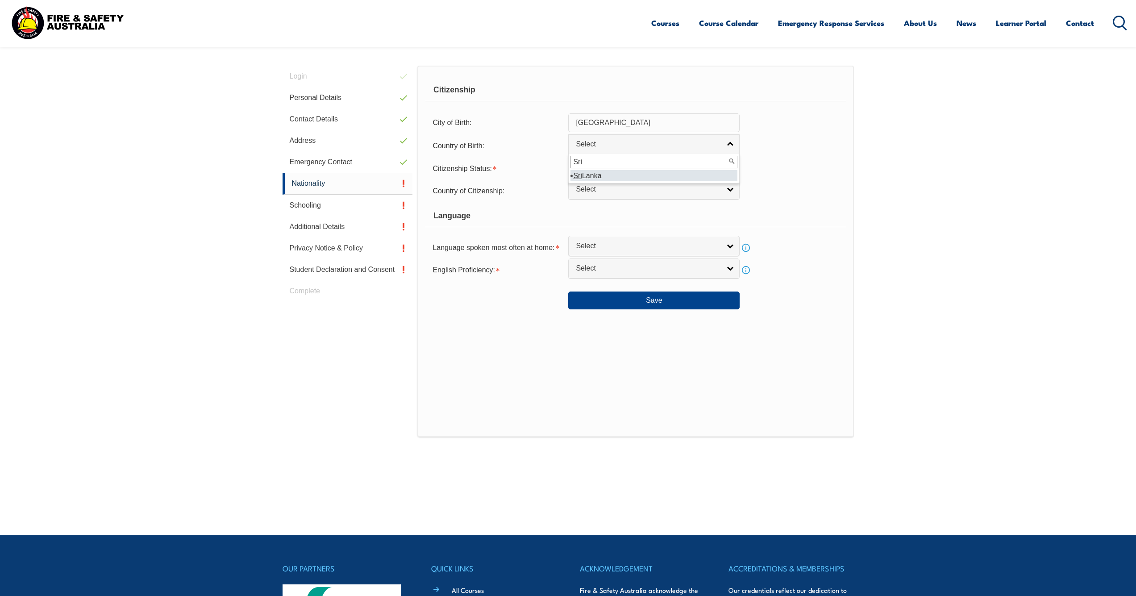
select select "7107"
click at [644, 177] on link "Select" at bounding box center [653, 167] width 171 height 20
type input "S"
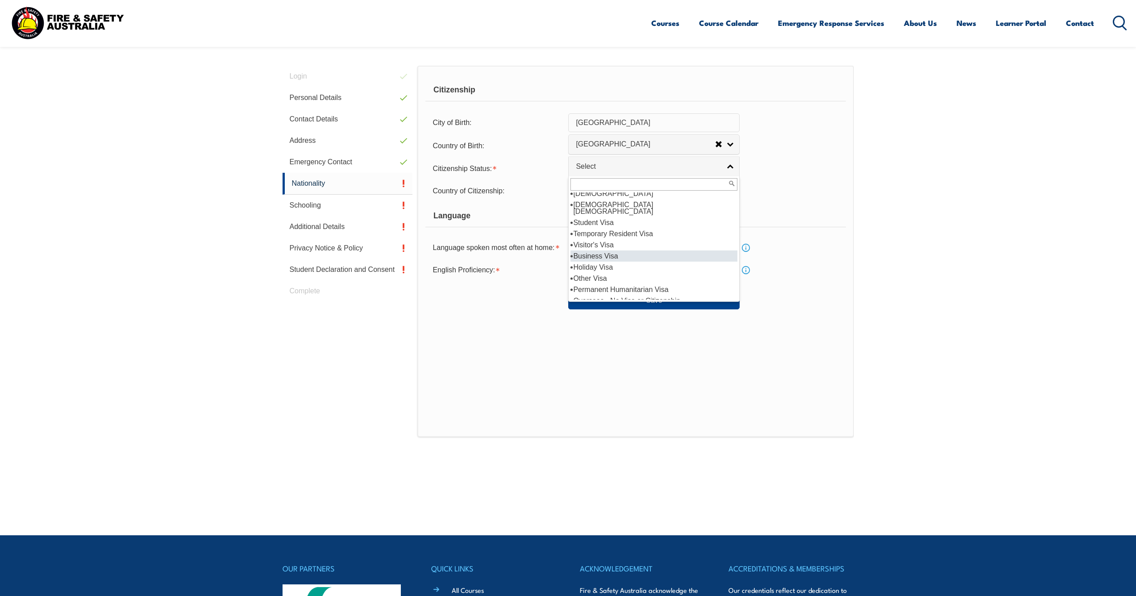
scroll to position [0, 0]
click at [639, 253] on li "Temporary Resident Visa" at bounding box center [654, 249] width 167 height 11
select select "5"
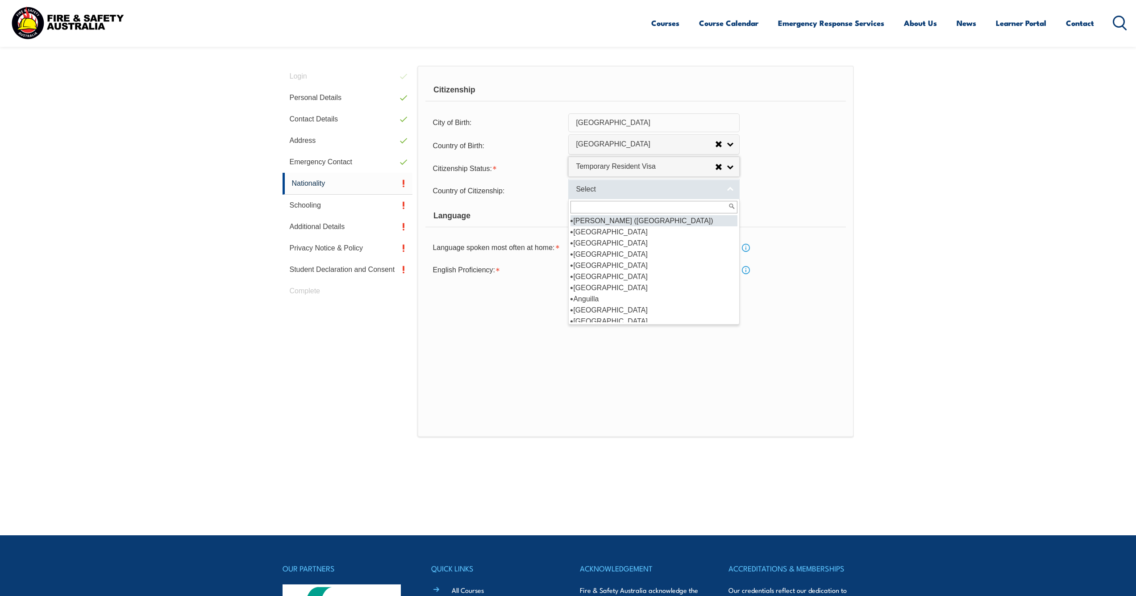
click at [676, 199] on link "Select" at bounding box center [653, 189] width 171 height 20
type input "Sri"
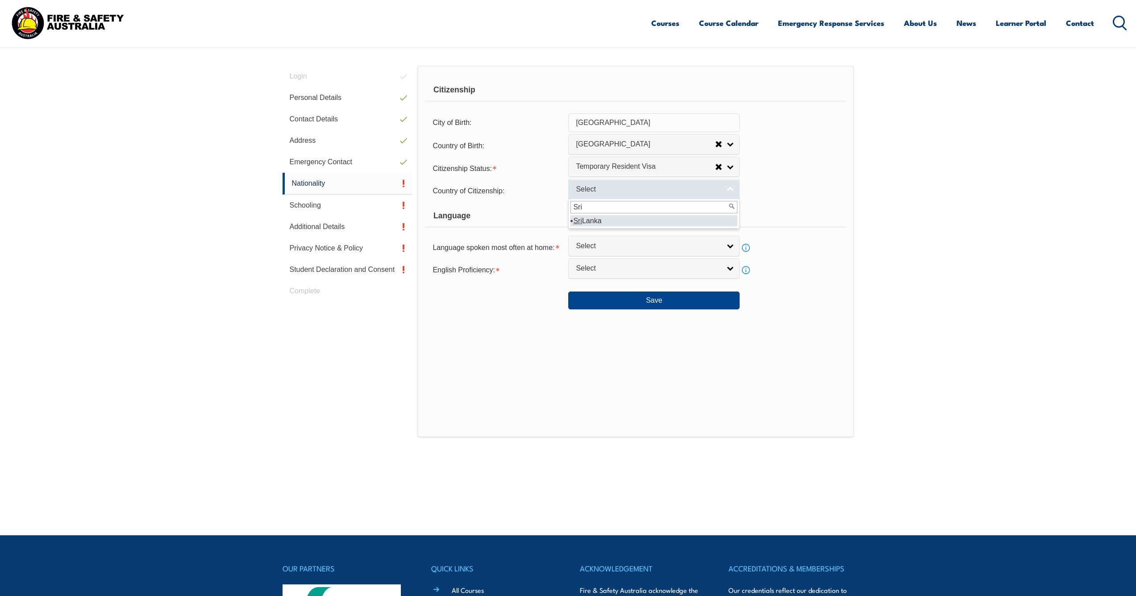
select select "7107"
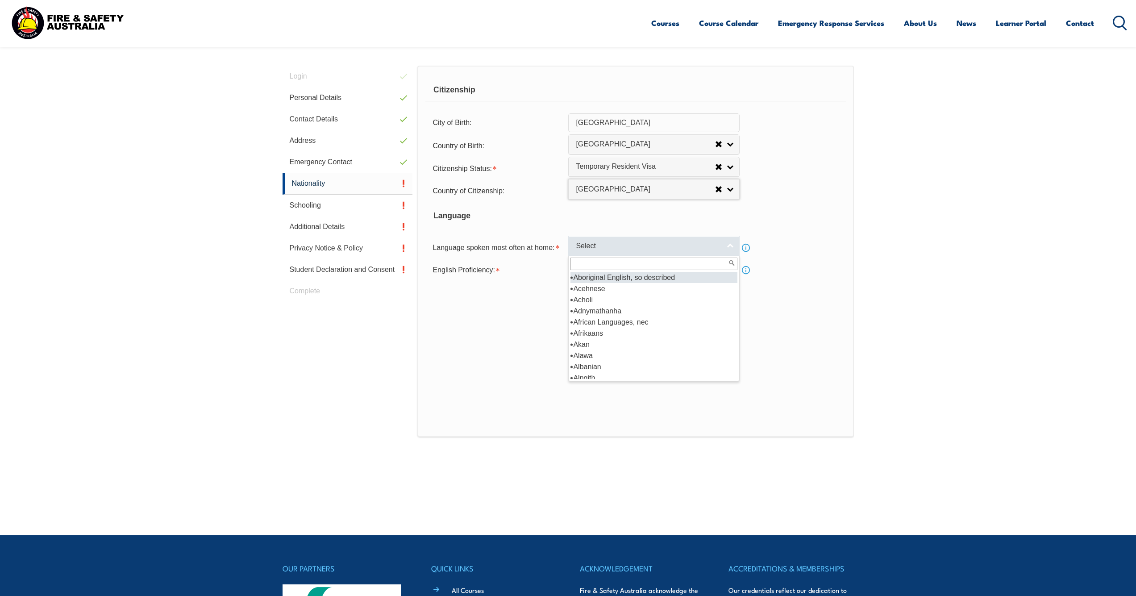
click at [663, 251] on span "Select" at bounding box center [648, 246] width 145 height 9
type input "En"
select select "1201"
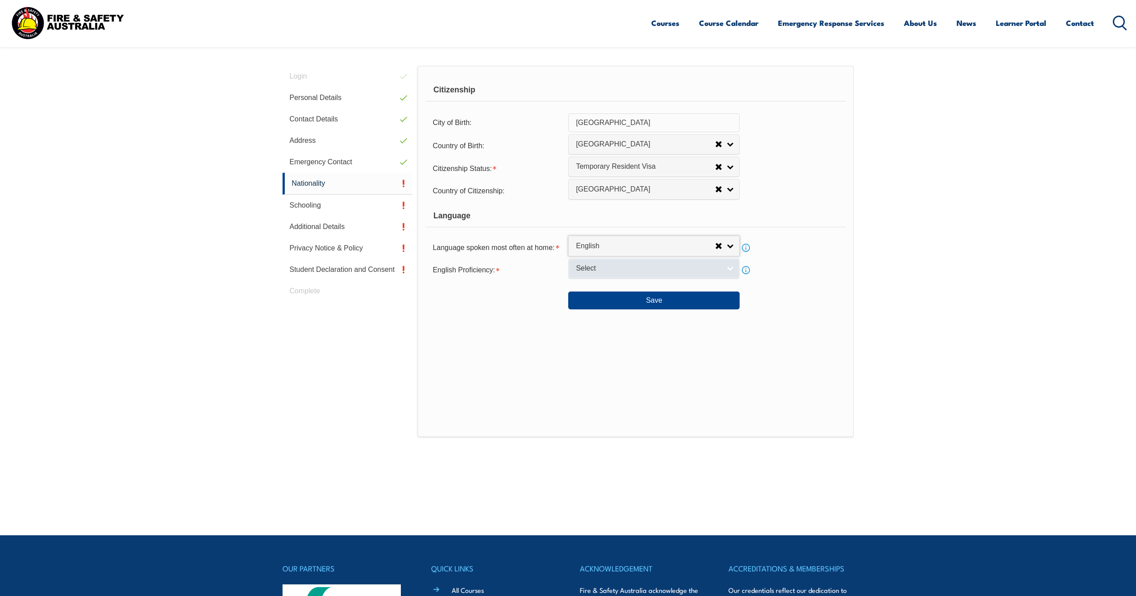
click at [650, 279] on link "Select" at bounding box center [653, 268] width 171 height 20
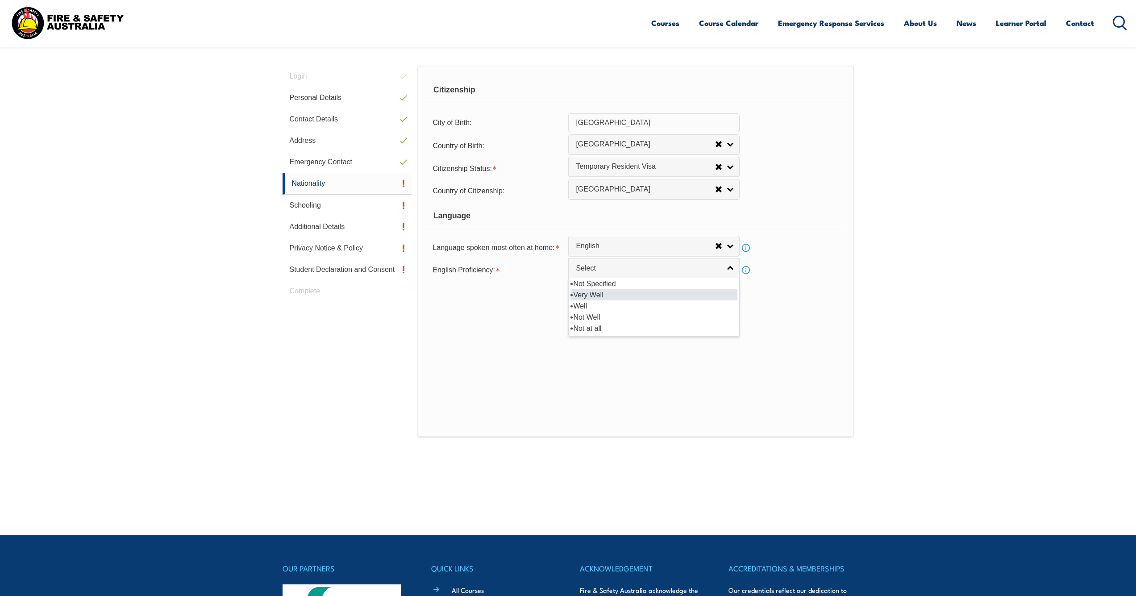
click at [641, 300] on li "Very Well" at bounding box center [654, 294] width 167 height 11
select select "1"
click at [641, 309] on button "Save" at bounding box center [653, 301] width 171 height 18
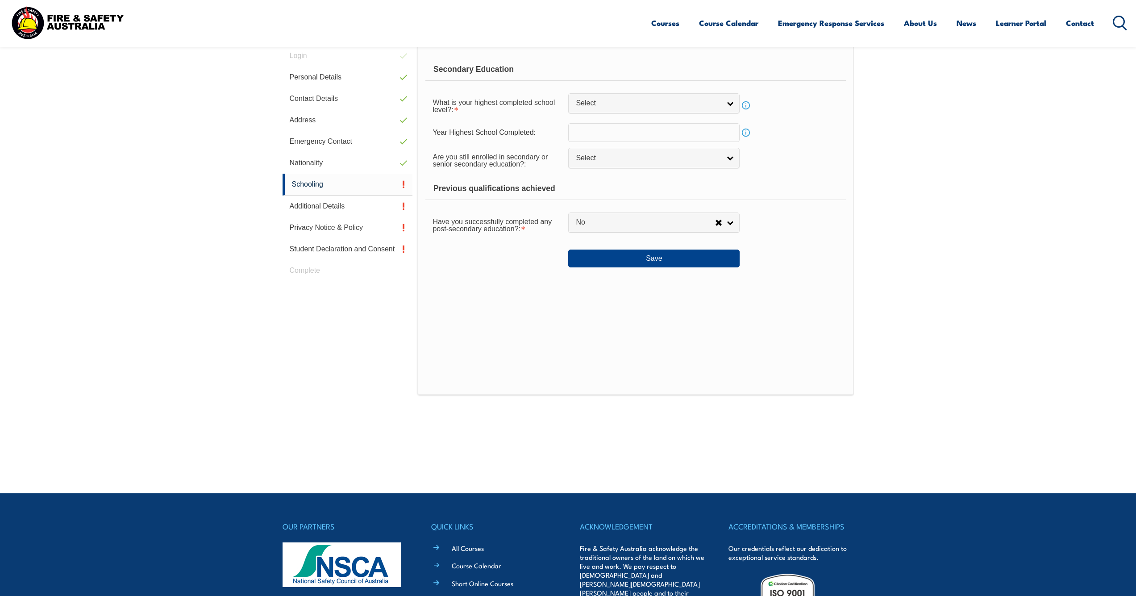
scroll to position [252, 0]
click at [644, 104] on span "Select" at bounding box center [648, 102] width 145 height 9
click at [624, 175] on li "Year 12" at bounding box center [654, 173] width 167 height 11
select select "12"
click at [619, 133] on input "text" at bounding box center [653, 132] width 171 height 19
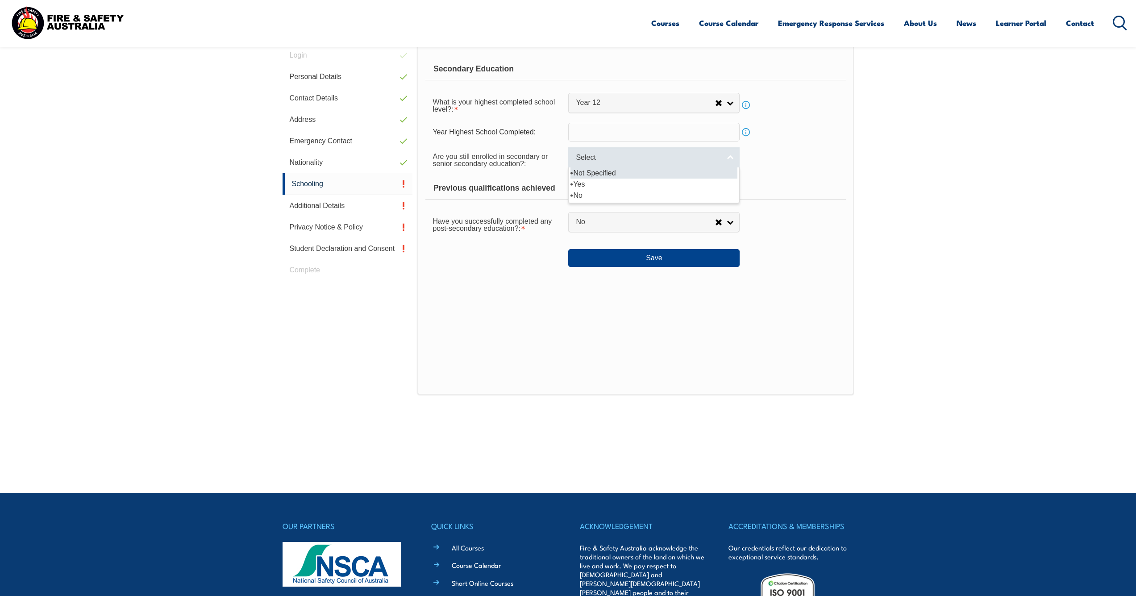
click at [606, 166] on link "Select" at bounding box center [653, 157] width 171 height 20
click at [598, 185] on li "Yes" at bounding box center [654, 184] width 167 height 11
click at [597, 163] on span "Yes" at bounding box center [645, 157] width 139 height 9
click at [597, 193] on li "No" at bounding box center [654, 195] width 167 height 11
select select "false"
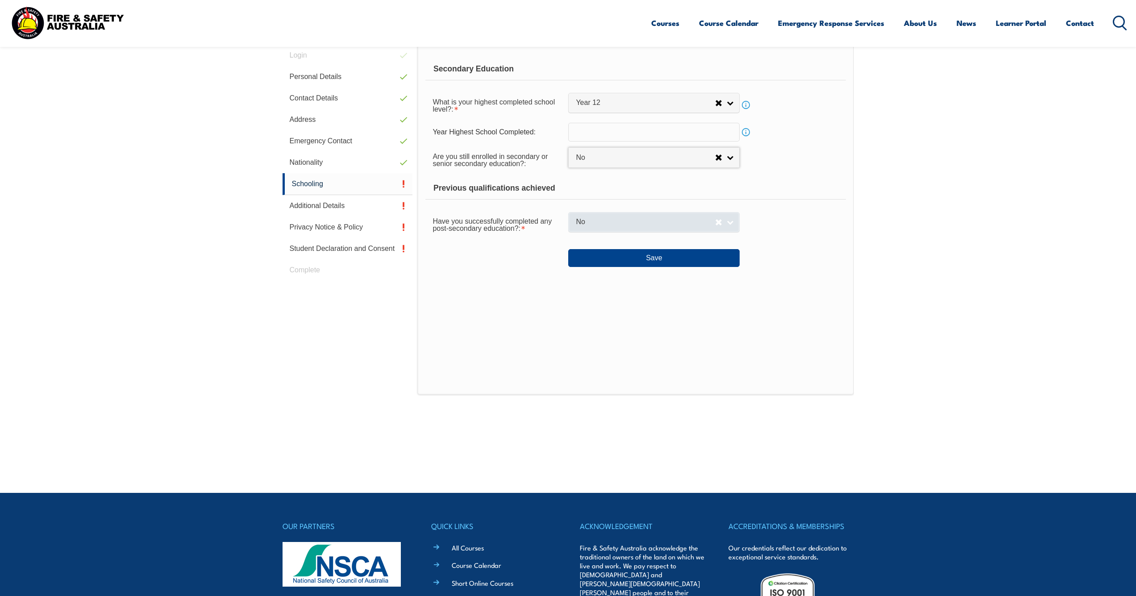
click at [585, 221] on span "No" at bounding box center [645, 221] width 139 height 9
click at [595, 243] on li "Yes" at bounding box center [654, 237] width 167 height 11
select select "true"
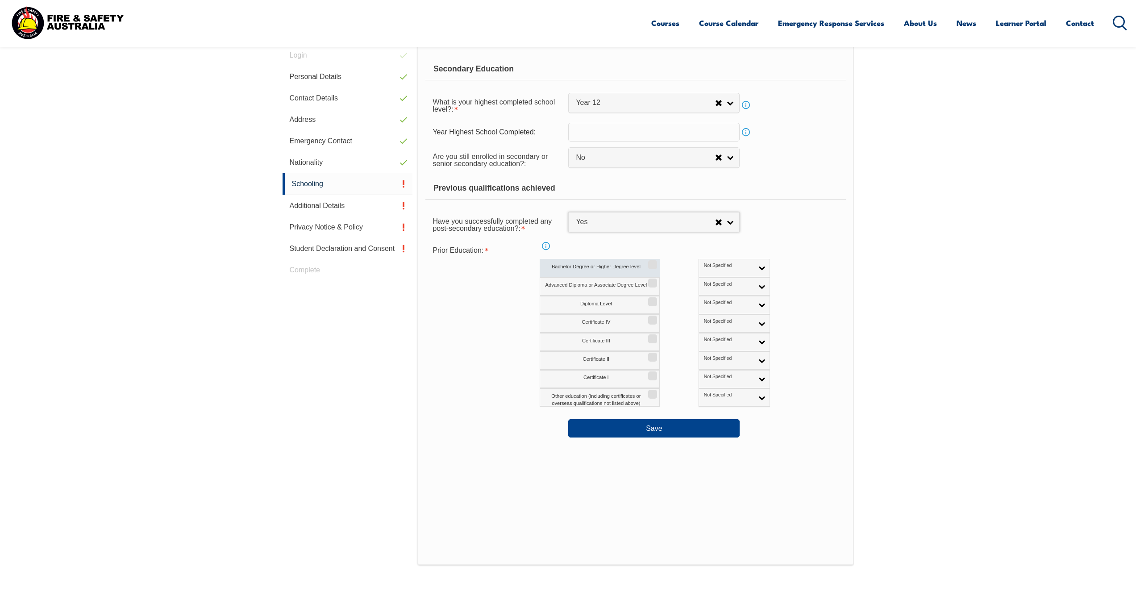
click at [651, 262] on input "Bachelor Degree or Higher Degree level" at bounding box center [651, 261] width 5 height 1
checkbox input "true"
click at [700, 272] on link "Not Specified" at bounding box center [734, 268] width 71 height 18
click at [705, 298] on li "Australian Qualification" at bounding box center [734, 297] width 67 height 18
click at [774, 322] on div "Certificate IV Not Specified Australian Qualification Australian Equivalent Int…" at bounding box center [674, 323] width 269 height 18
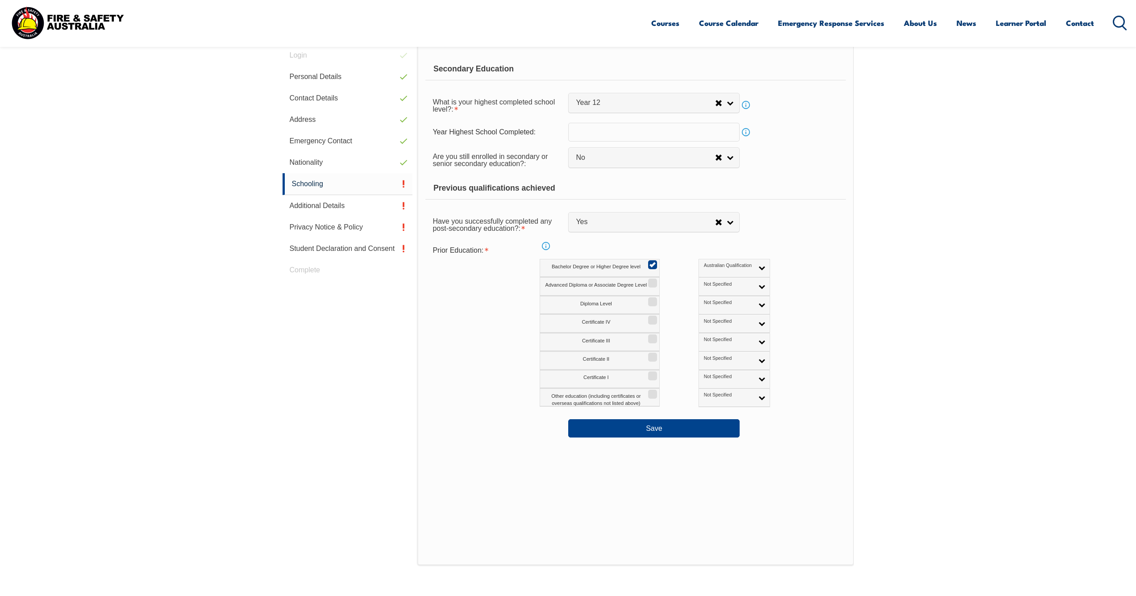
click at [658, 134] on input "text" at bounding box center [653, 132] width 171 height 19
click at [763, 241] on form "Secondary Education What is your highest completed school level?: Did not atten…" at bounding box center [635, 247] width 420 height 379
click at [747, 128] on link "Info" at bounding box center [746, 132] width 13 height 13
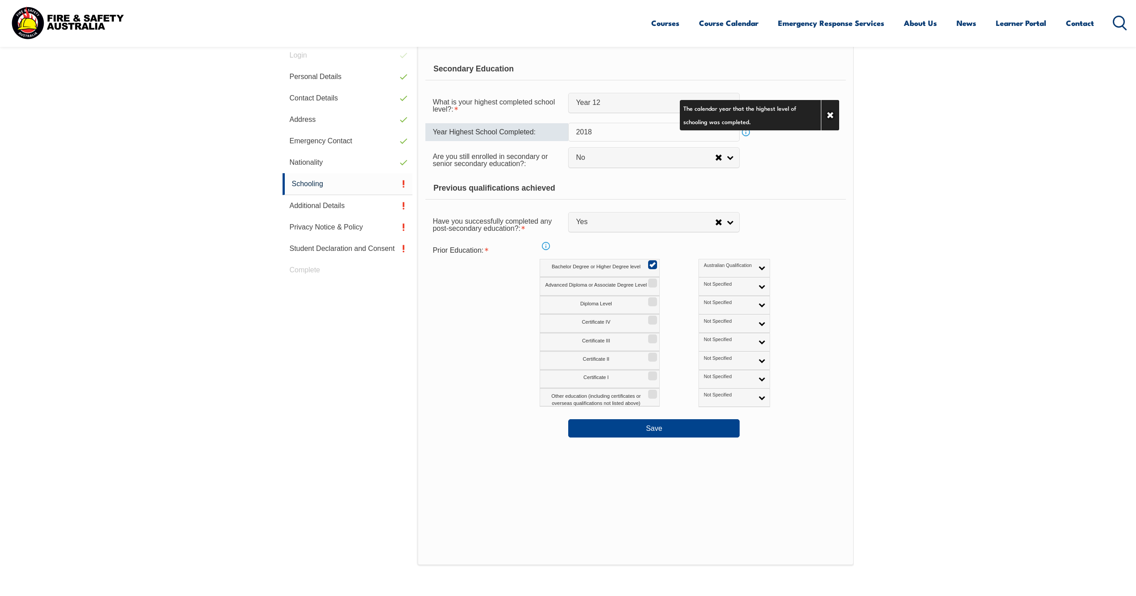
click at [618, 139] on input "2018" at bounding box center [653, 132] width 171 height 19
type input "2017"
click at [794, 170] on div "Are you still enrolled in secondary or senior secondary education?: Not Specifi…" at bounding box center [635, 159] width 420 height 25
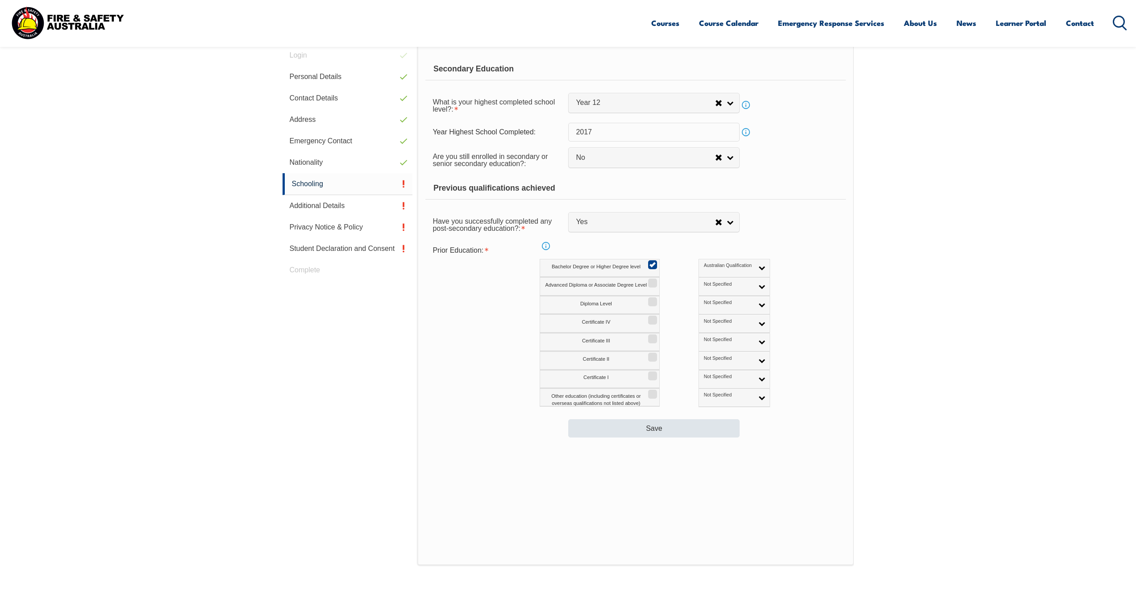
click at [676, 431] on button "Save" at bounding box center [653, 428] width 171 height 18
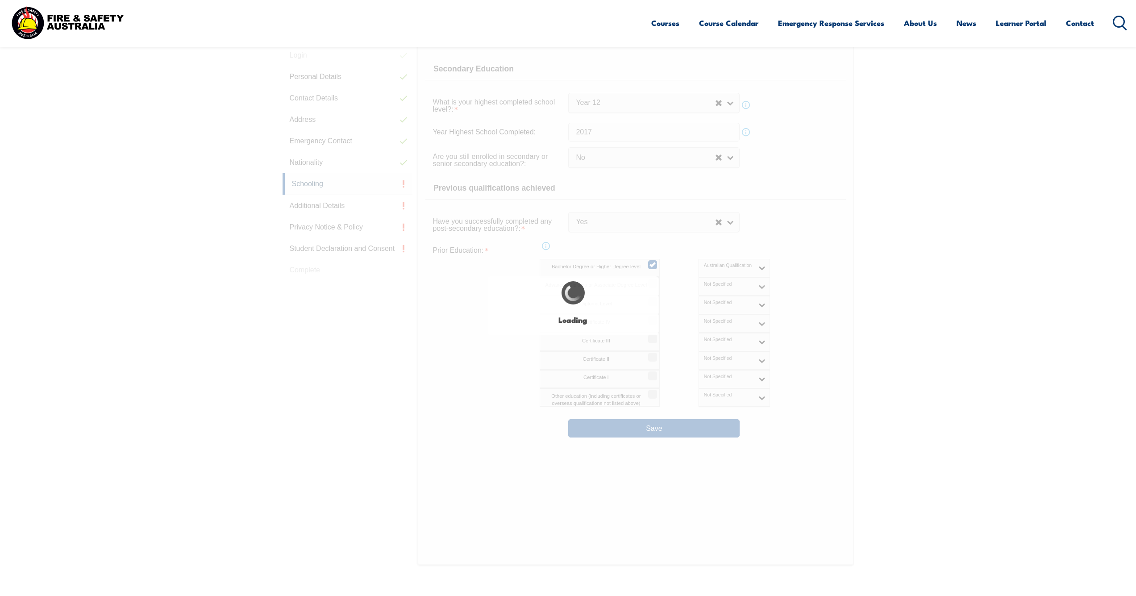
select select
select select "false"
select select "true"
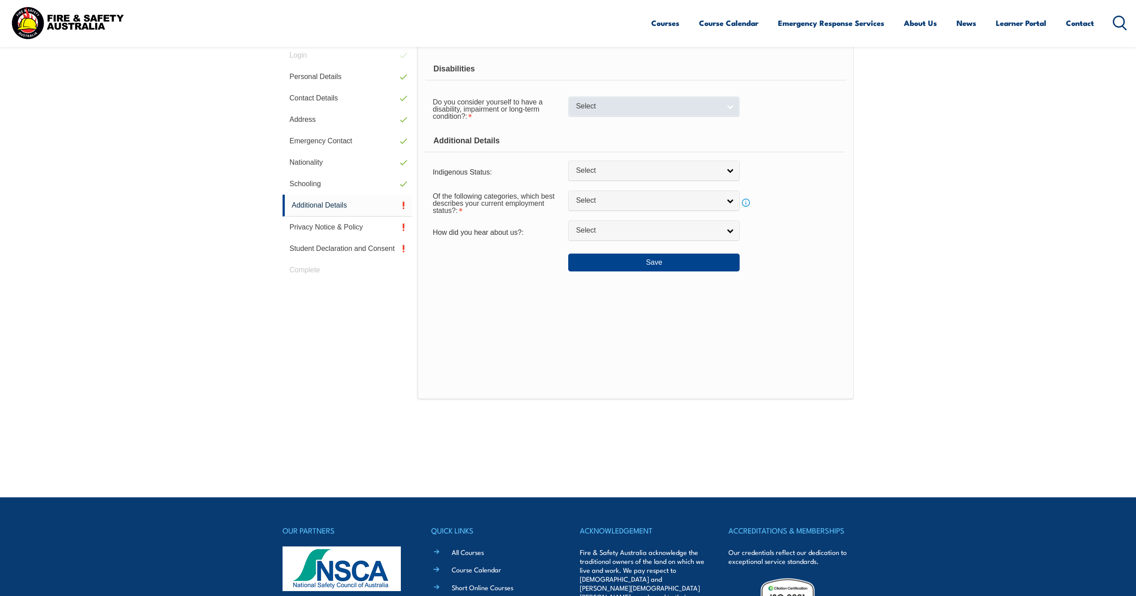
click at [597, 111] on span "Select" at bounding box center [648, 106] width 145 height 9
click at [593, 125] on li "No" at bounding box center [654, 121] width 167 height 11
select select "false"
click at [592, 175] on span "Select" at bounding box center [648, 170] width 145 height 9
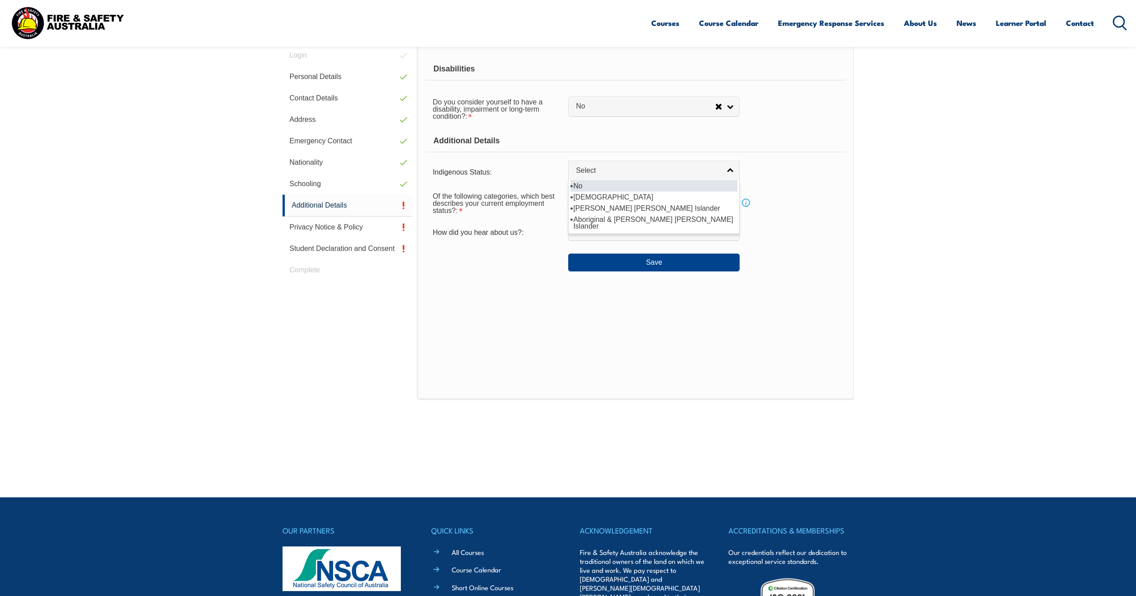
click at [595, 192] on li "No" at bounding box center [654, 185] width 167 height 11
select select "4"
click at [595, 219] on div "Of the following categories, which best describes your current employment statu…" at bounding box center [635, 203] width 420 height 32
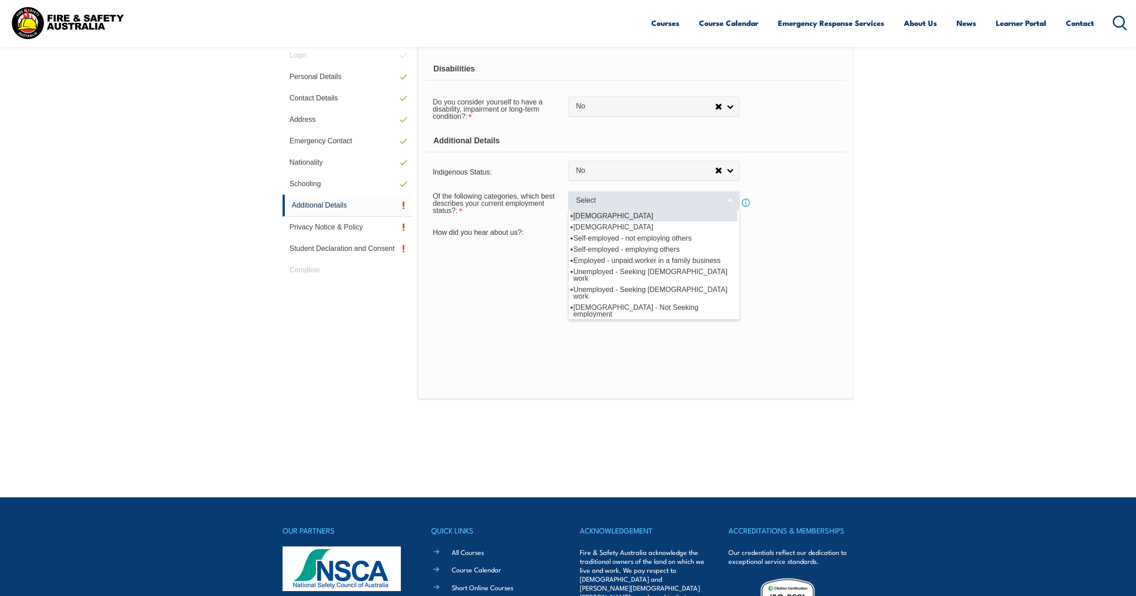
click at [598, 205] on span "Select" at bounding box center [648, 200] width 145 height 9
click at [606, 221] on li "[DEMOGRAPHIC_DATA]" at bounding box center [654, 215] width 167 height 11
select select "1"
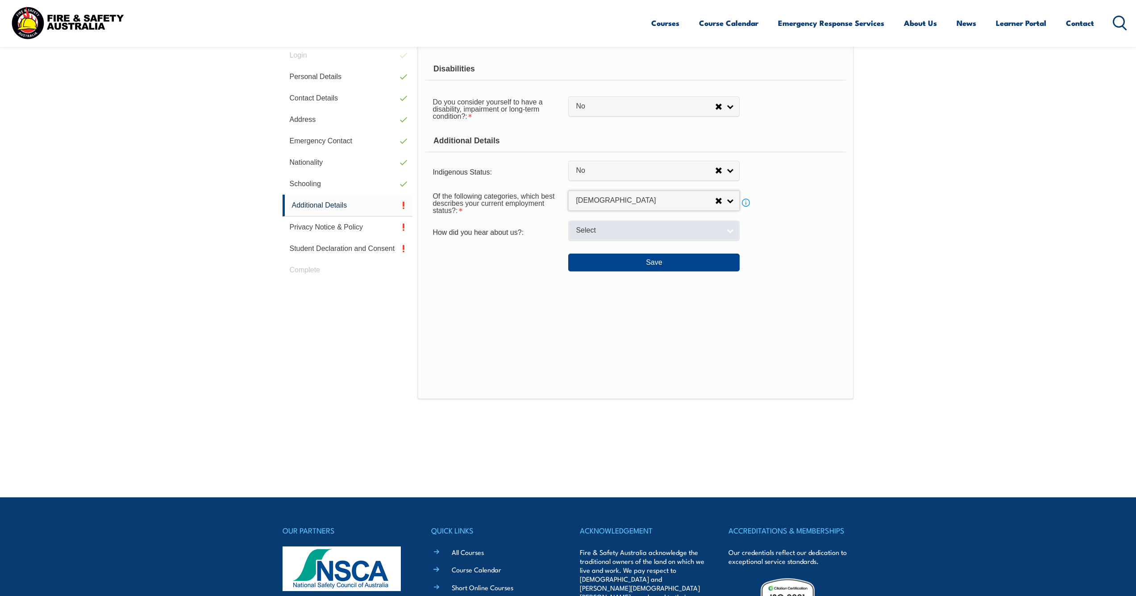
click at [594, 235] on span "Select" at bounding box center [648, 230] width 145 height 9
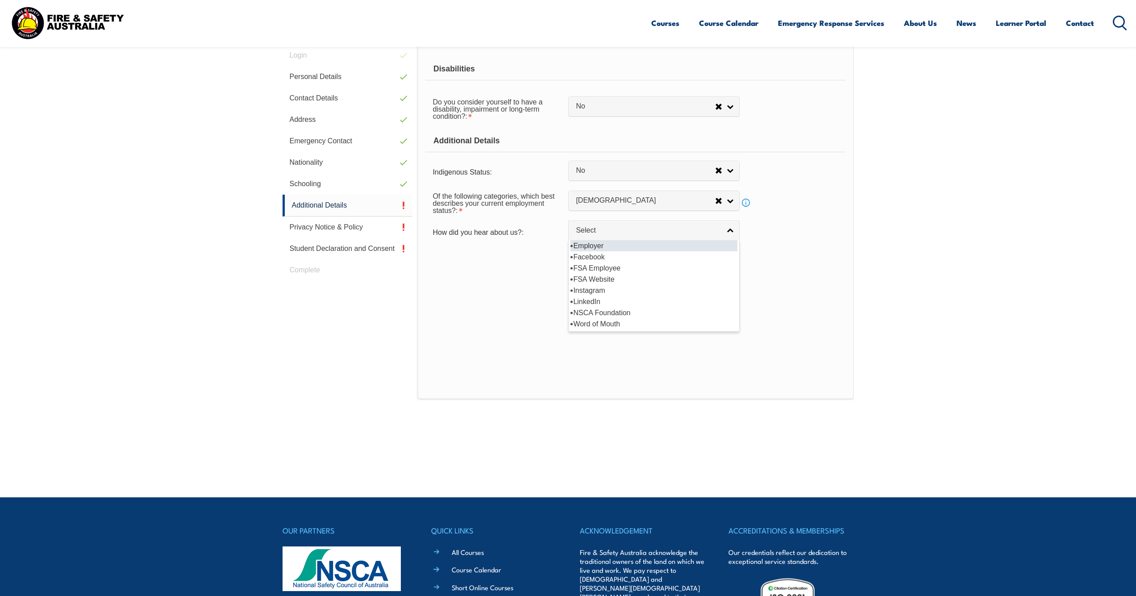
click at [605, 251] on li "Employer" at bounding box center [654, 245] width 167 height 11
select select "8019"
click at [622, 271] on button "Save" at bounding box center [653, 263] width 171 height 18
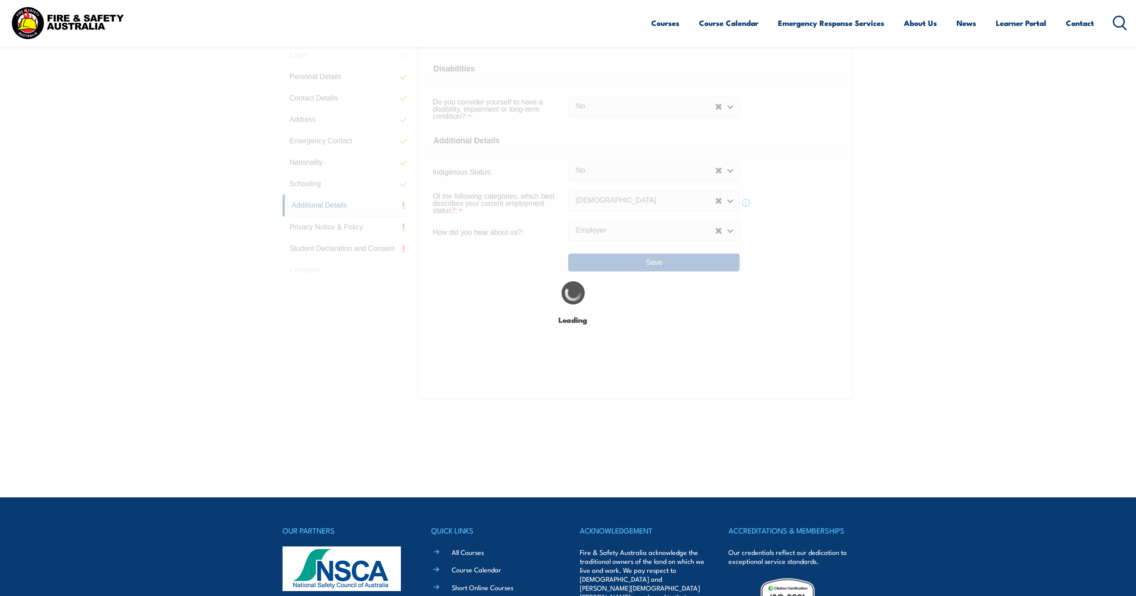
select select "false"
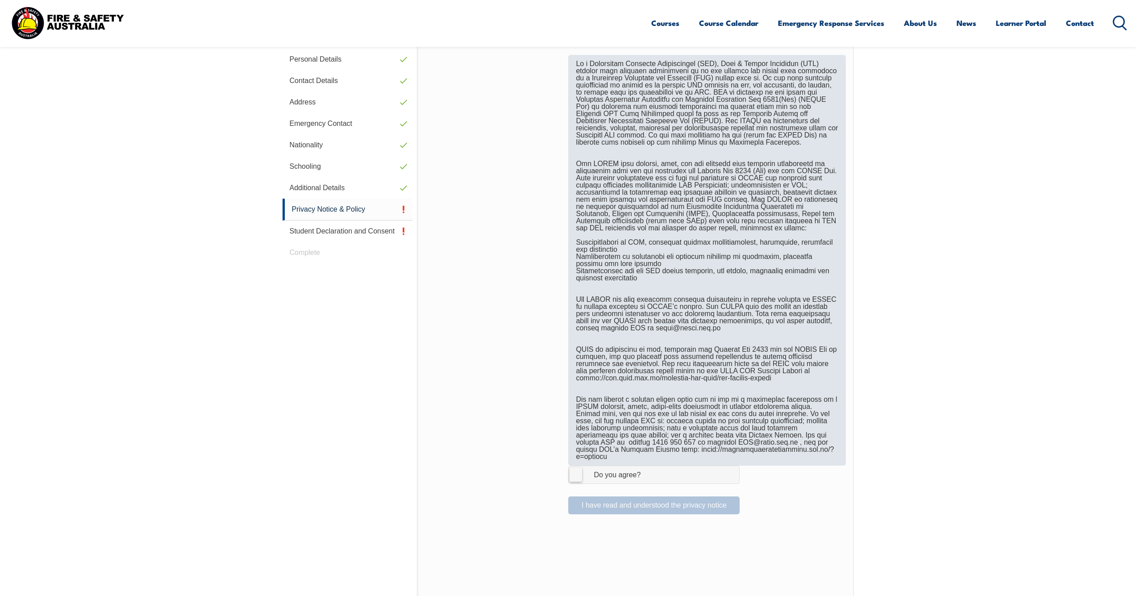
scroll to position [300, 0]
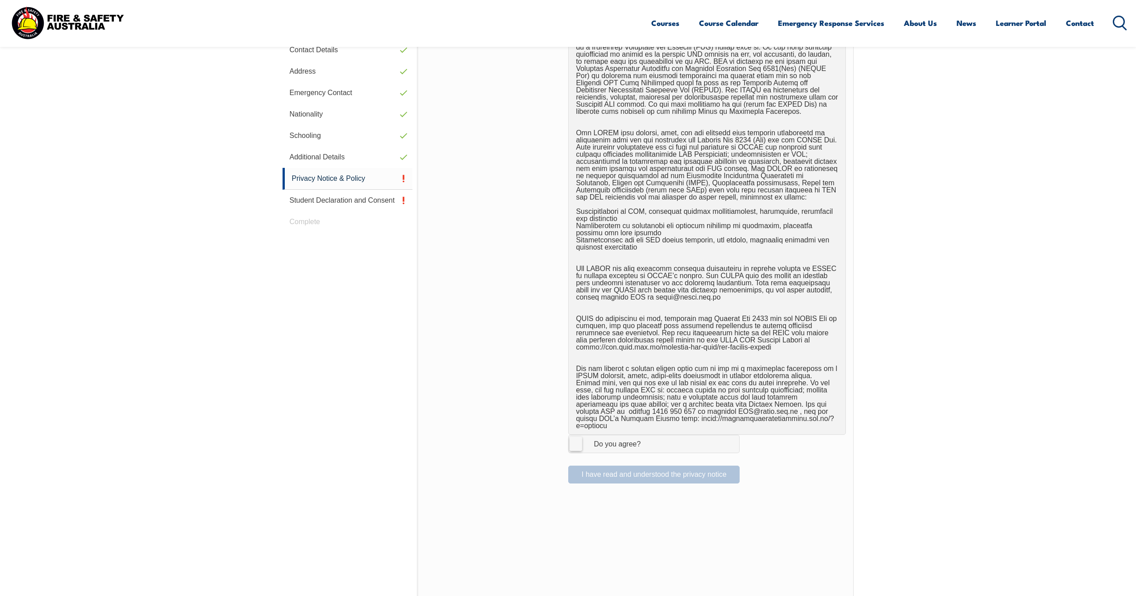
click at [580, 442] on label "I Agree Do you agree?" at bounding box center [653, 444] width 171 height 18
click at [648, 442] on input "I Agree Do you agree?" at bounding box center [655, 443] width 15 height 17
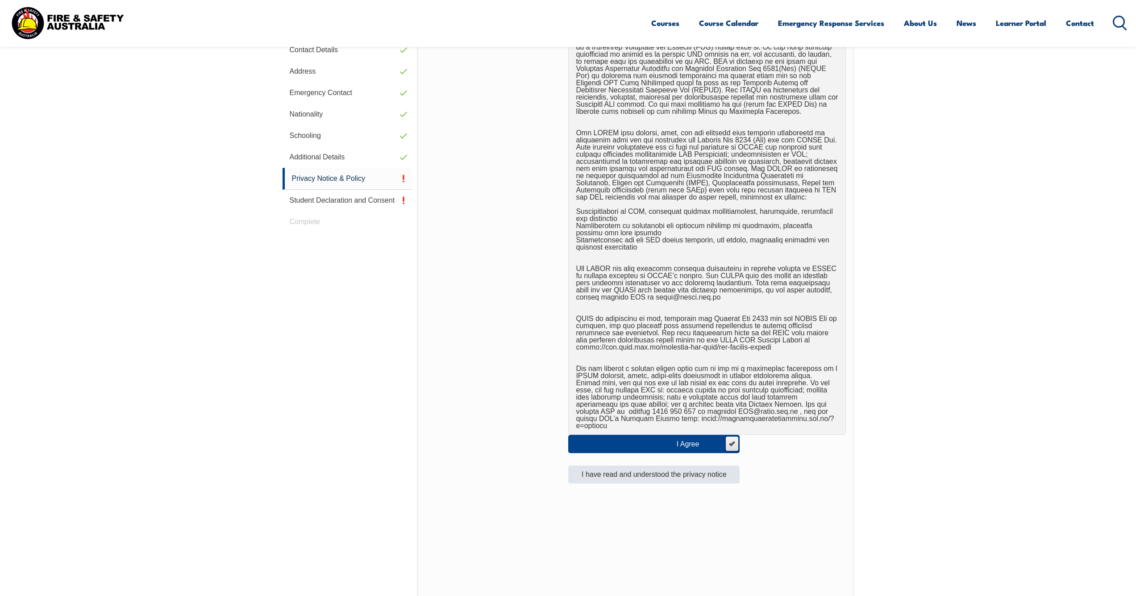
click at [588, 466] on button "I have read and understood the privacy notice" at bounding box center [653, 475] width 171 height 18
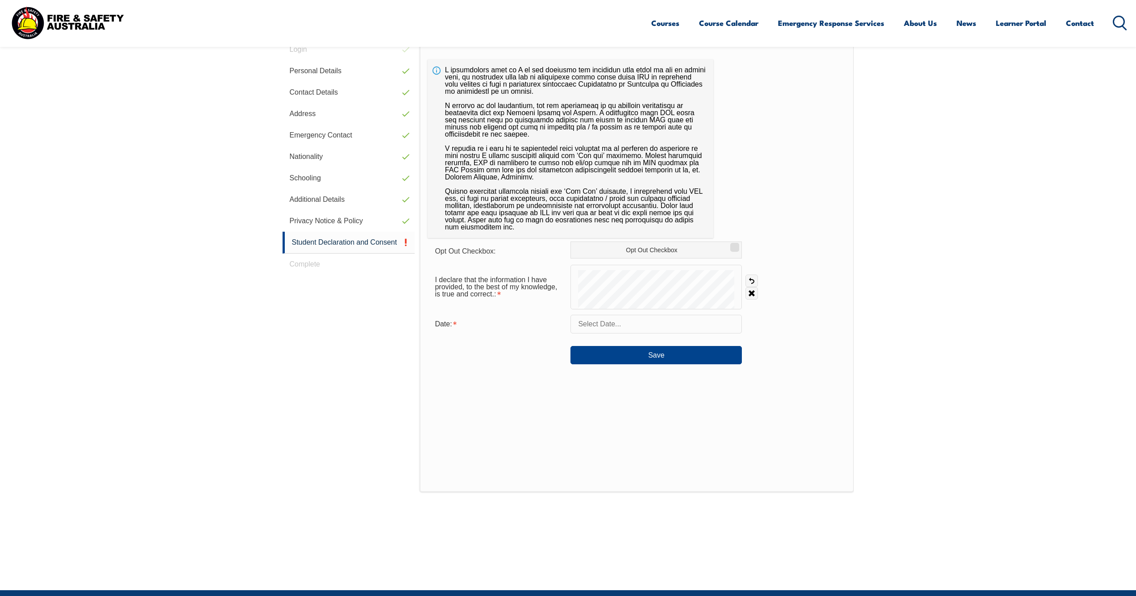
scroll to position [252, 0]
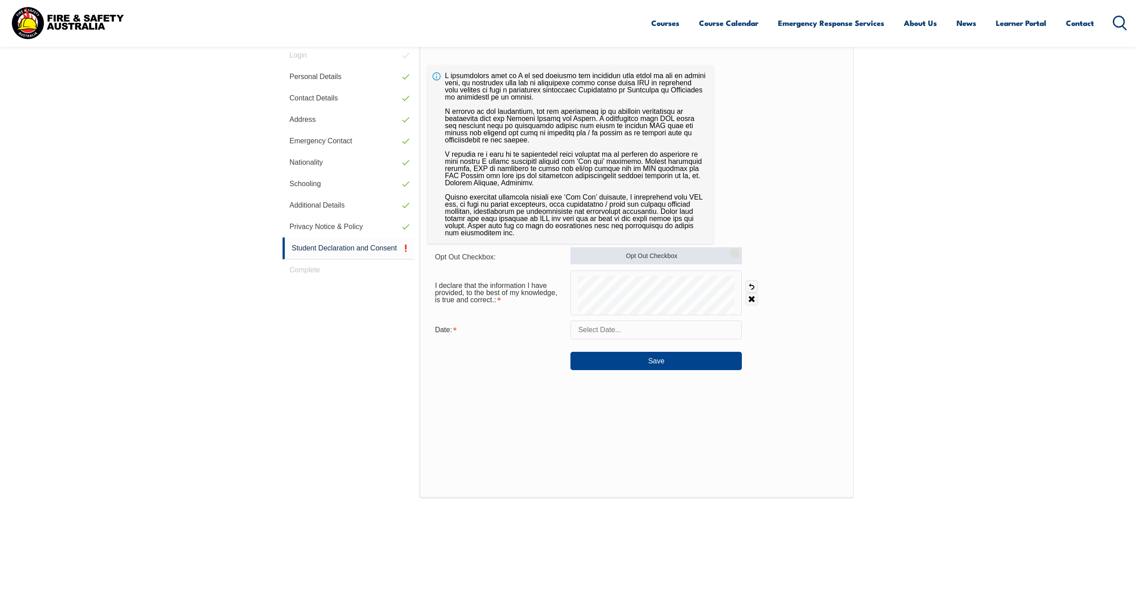
click at [731, 250] on input "Opt Out Checkbox" at bounding box center [733, 250] width 5 height 1
checkbox input "true"
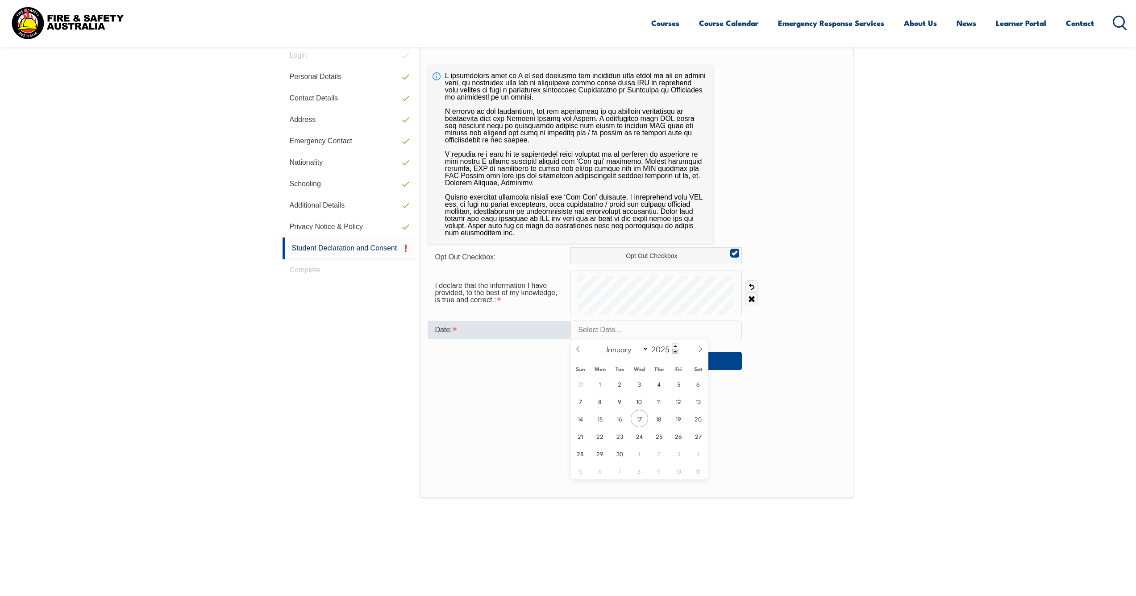
click at [600, 334] on input "text" at bounding box center [656, 330] width 171 height 19
click at [639, 416] on span "17" at bounding box center [639, 418] width 17 height 17
type input "[DATE]"
click at [661, 363] on button "Save" at bounding box center [656, 361] width 171 height 18
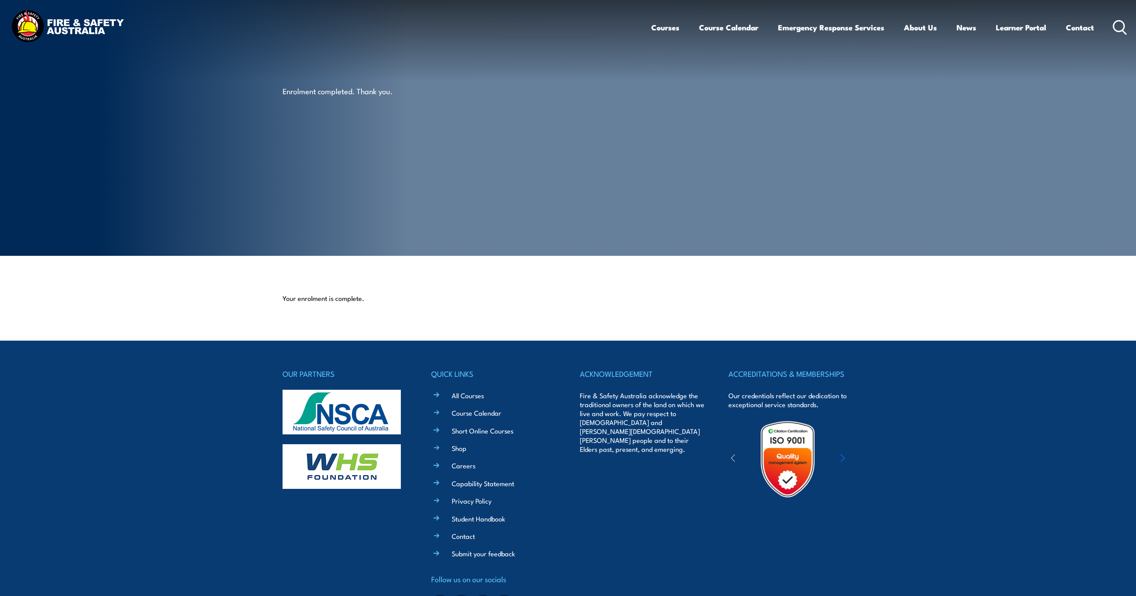
click at [446, 88] on div "Enrolment completed. Thank you." at bounding box center [393, 128] width 221 height 256
